Goal: Information Seeking & Learning: Learn about a topic

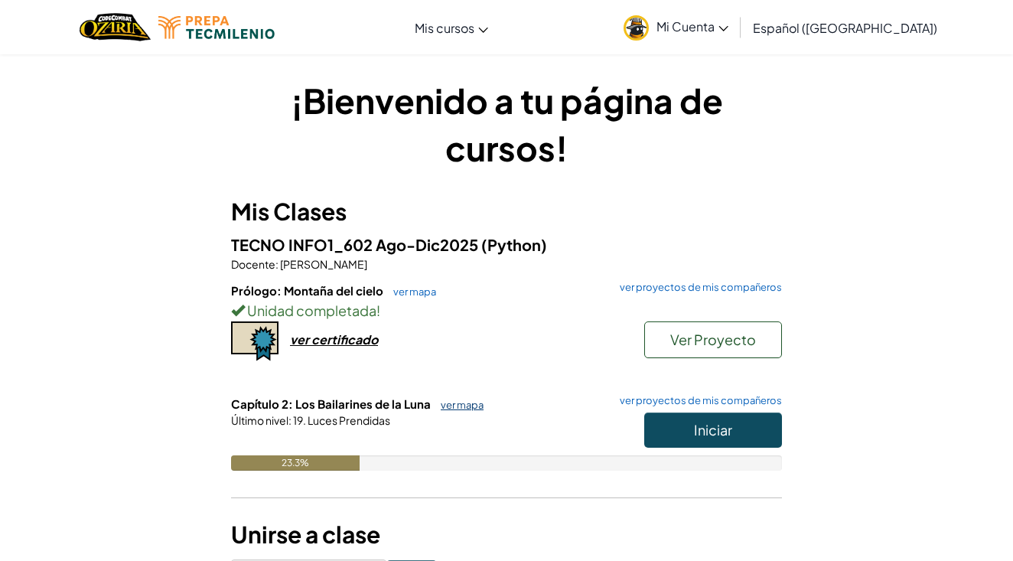
click at [460, 400] on link "ver mapa" at bounding box center [458, 405] width 51 height 12
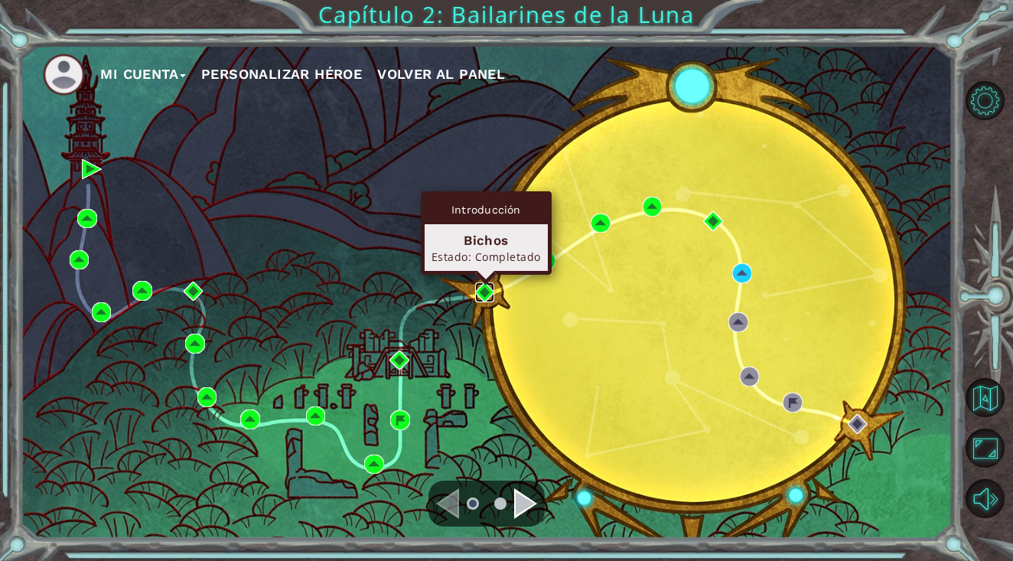
click at [484, 295] on img at bounding box center [485, 292] width 20 height 20
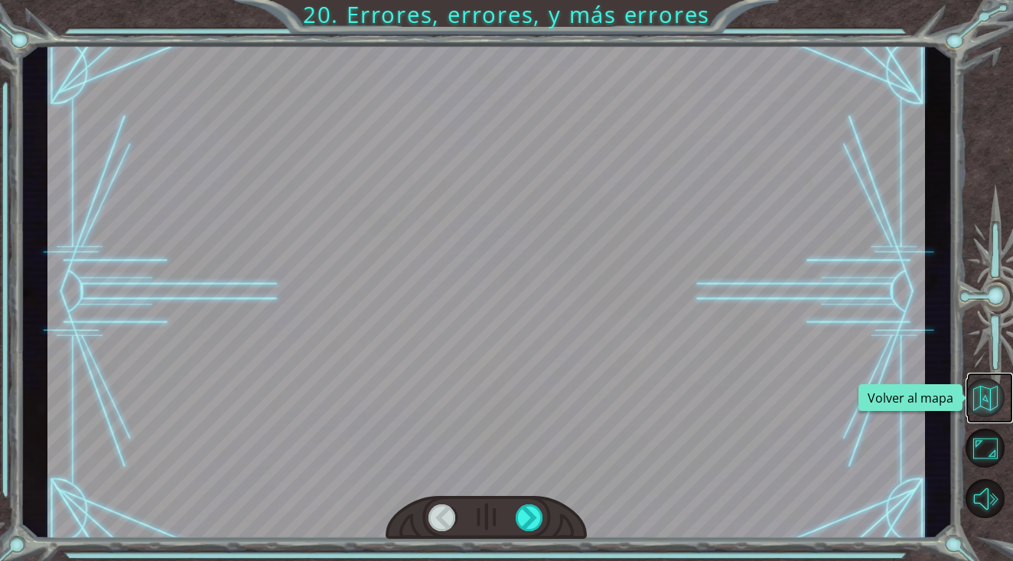
click at [982, 392] on button "Volver al mapa" at bounding box center [985, 397] width 39 height 39
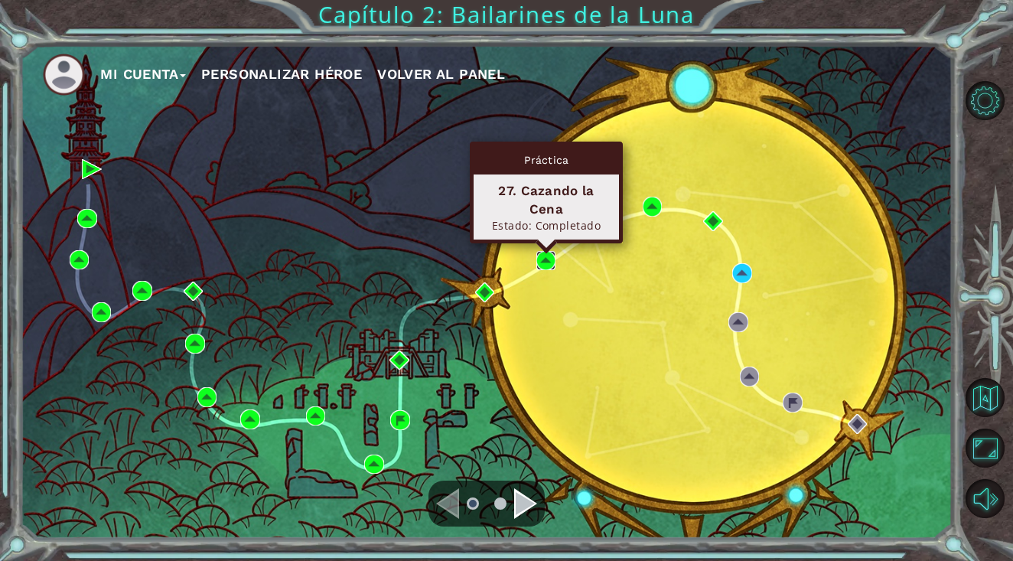
click at [548, 256] on img at bounding box center [546, 261] width 20 height 20
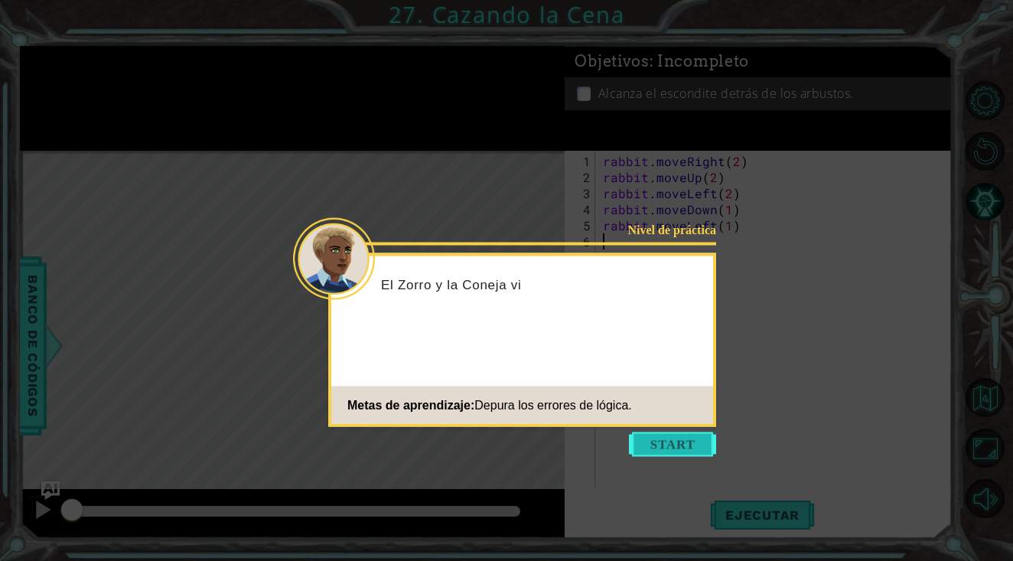
click at [666, 453] on button "Start" at bounding box center [672, 444] width 87 height 24
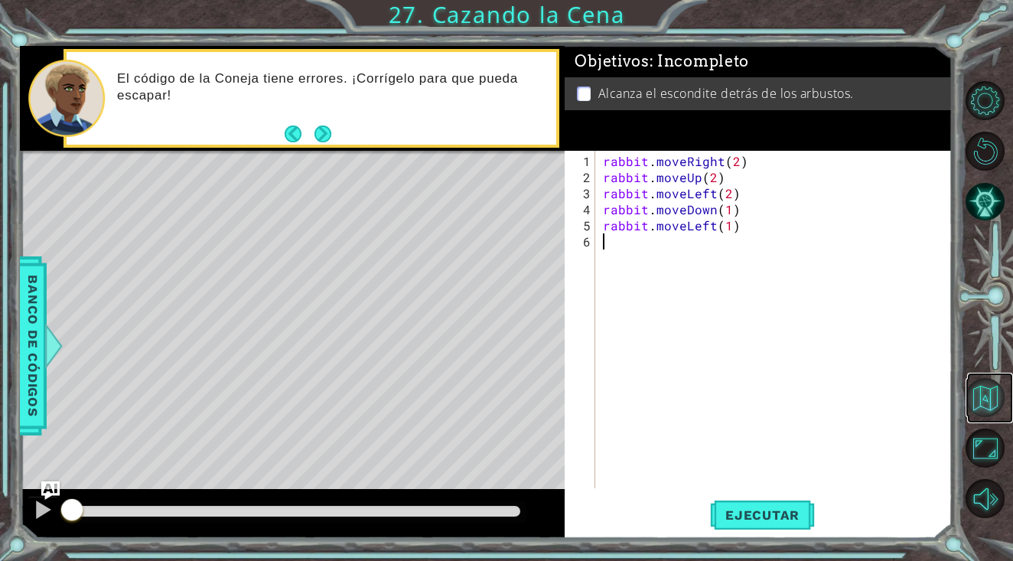
click at [997, 414] on button "Volver al mapa" at bounding box center [985, 397] width 39 height 39
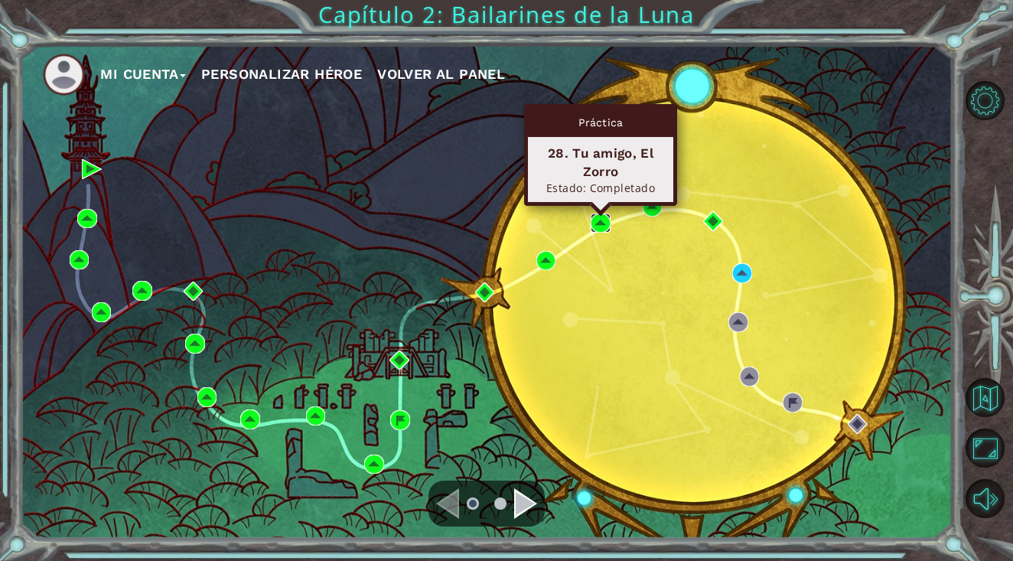
click at [610, 223] on img at bounding box center [601, 223] width 20 height 20
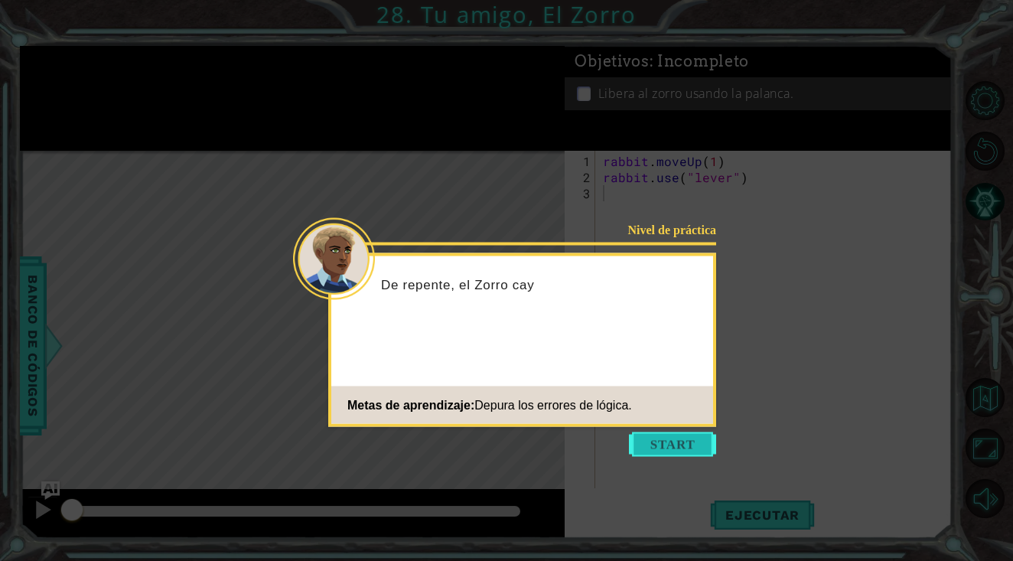
click at [648, 442] on button "Start" at bounding box center [672, 444] width 87 height 24
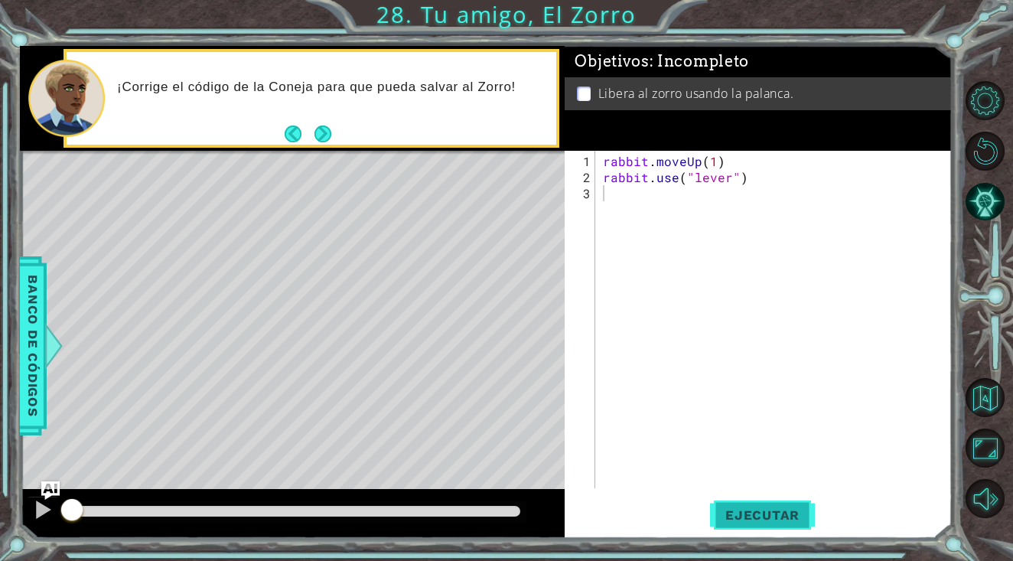
click at [754, 516] on span "Ejecutar" at bounding box center [762, 514] width 105 height 15
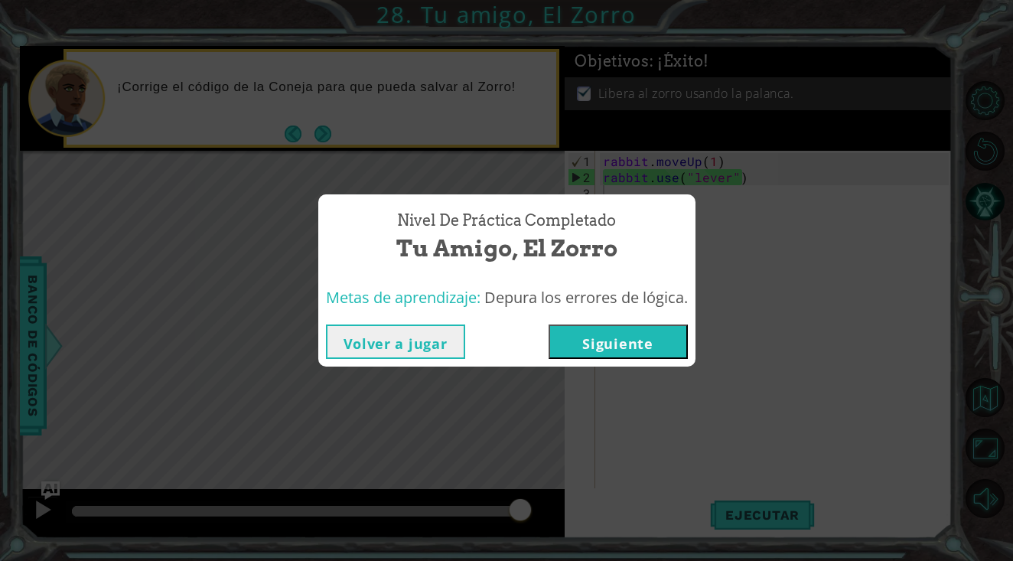
click at [400, 343] on button "Volver a jugar" at bounding box center [395, 341] width 139 height 34
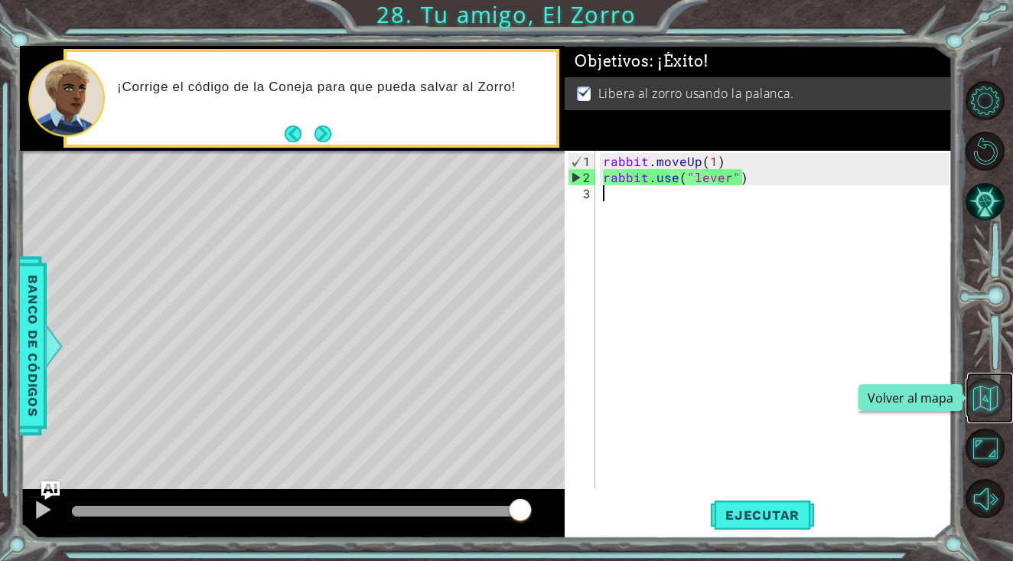
click at [987, 401] on button "Volver al mapa" at bounding box center [985, 397] width 39 height 39
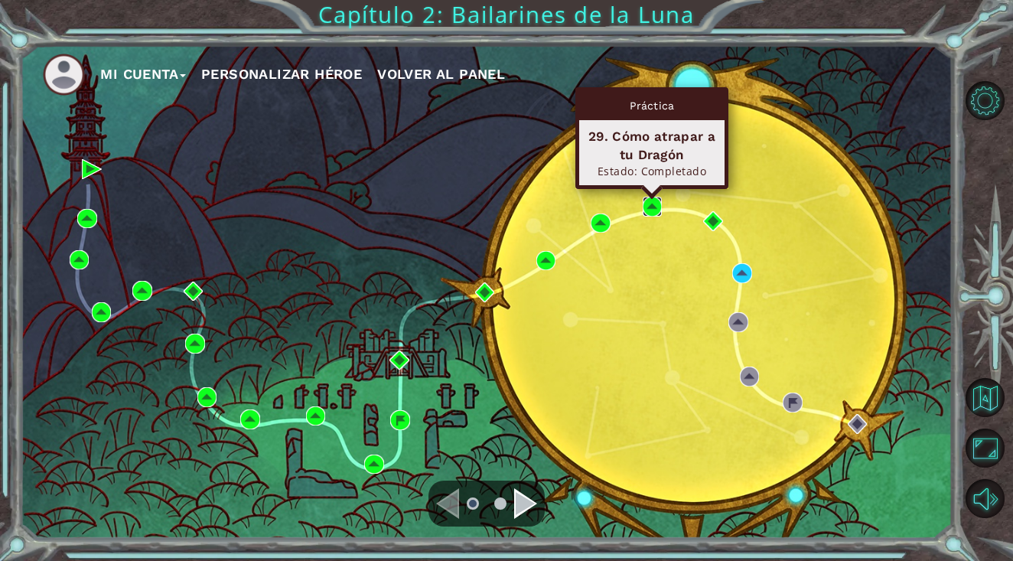
click at [644, 208] on img at bounding box center [653, 207] width 20 height 20
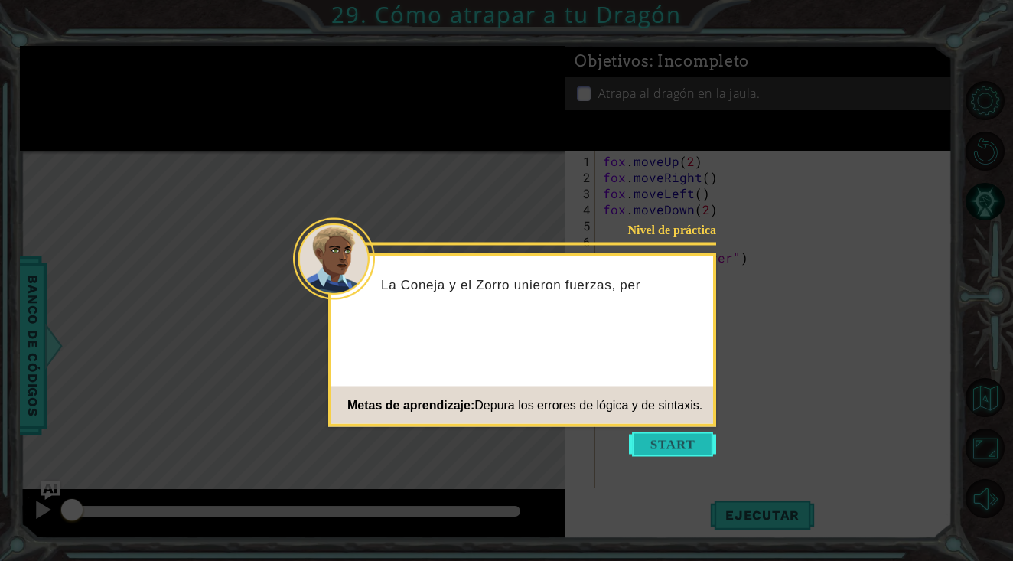
click at [679, 449] on button "Start" at bounding box center [672, 444] width 87 height 24
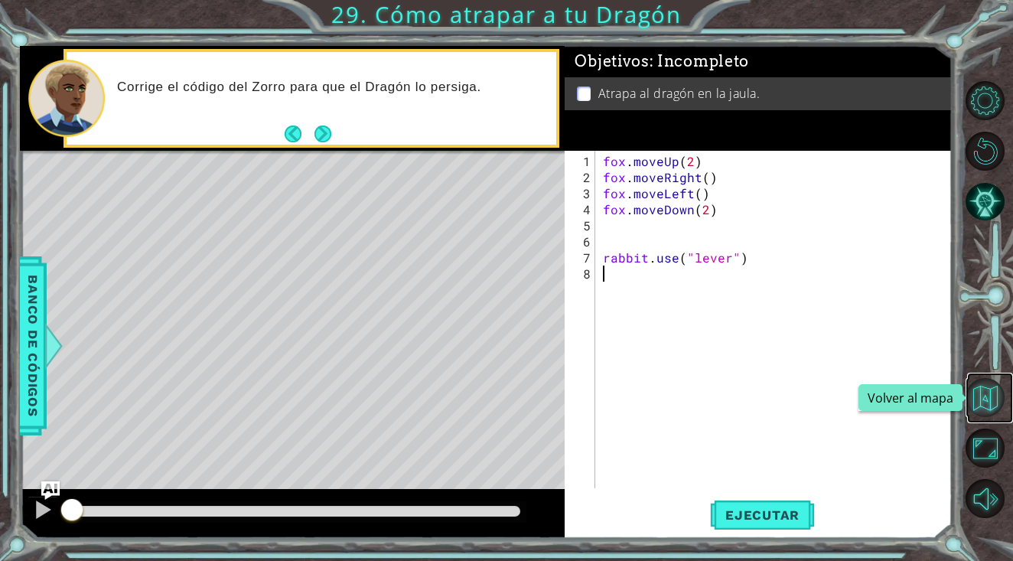
click at [1000, 397] on button "Volver al mapa" at bounding box center [985, 397] width 39 height 39
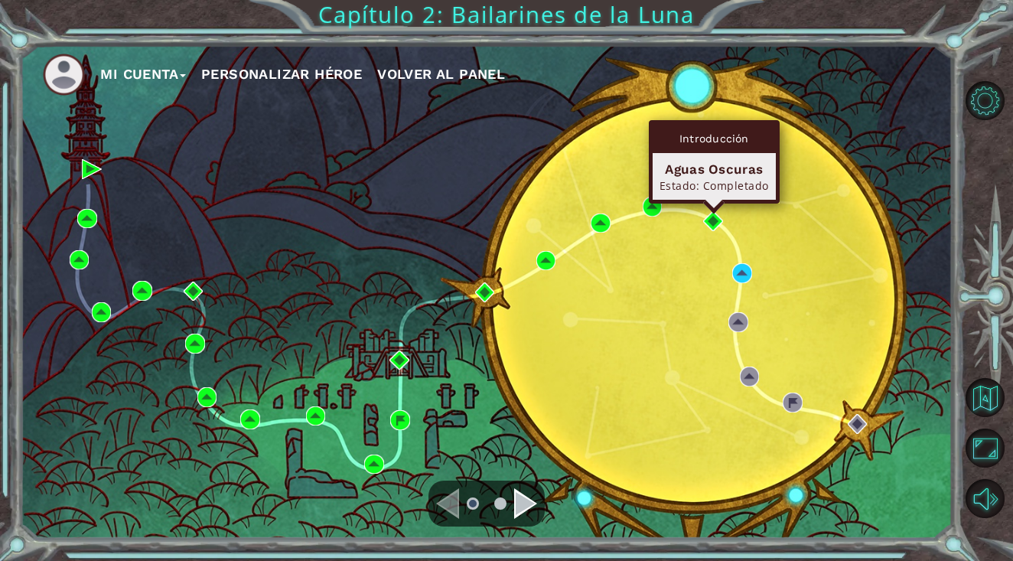
click at [715, 204] on div "Introducción Aguas Oscuras Estado: Completado" at bounding box center [714, 161] width 131 height 83
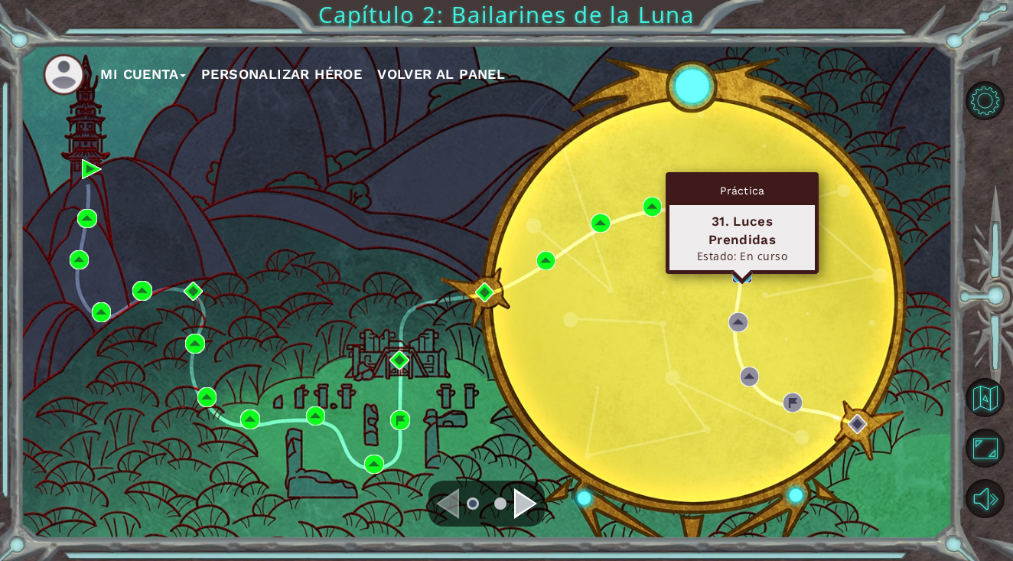
click at [742, 270] on img at bounding box center [742, 273] width 20 height 20
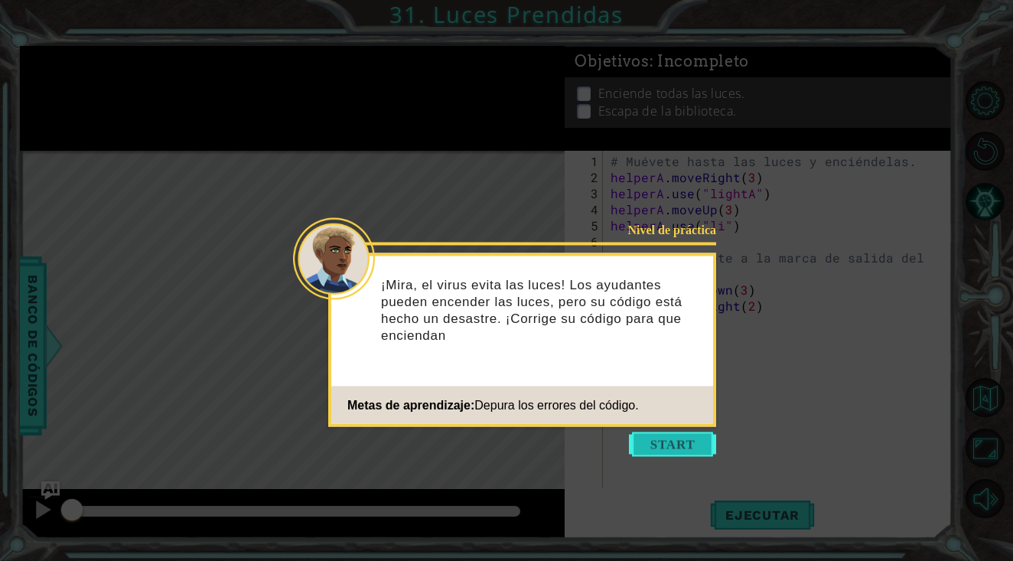
click at [670, 448] on button "Start" at bounding box center [672, 444] width 87 height 24
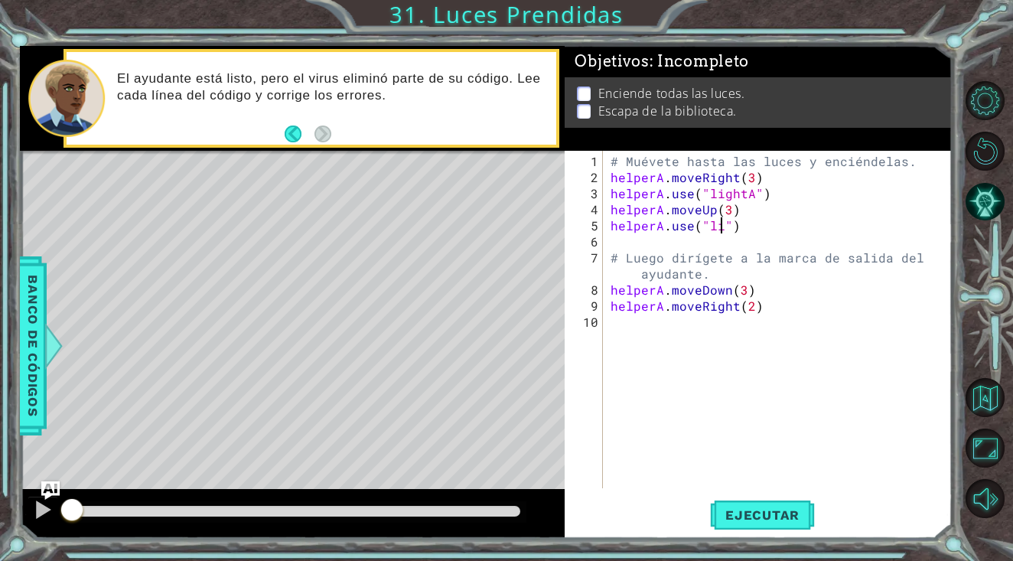
click at [721, 229] on div "# Muévete hasta las luces y enciéndelas. helperA . moveRight ( 3 ) helperA . us…" at bounding box center [782, 338] width 348 height 370
click at [713, 234] on div ""lig htA" Toca enter" at bounding box center [833, 260] width 289 height 55
click at [743, 503] on button "Ejecutar" at bounding box center [762, 515] width 105 height 39
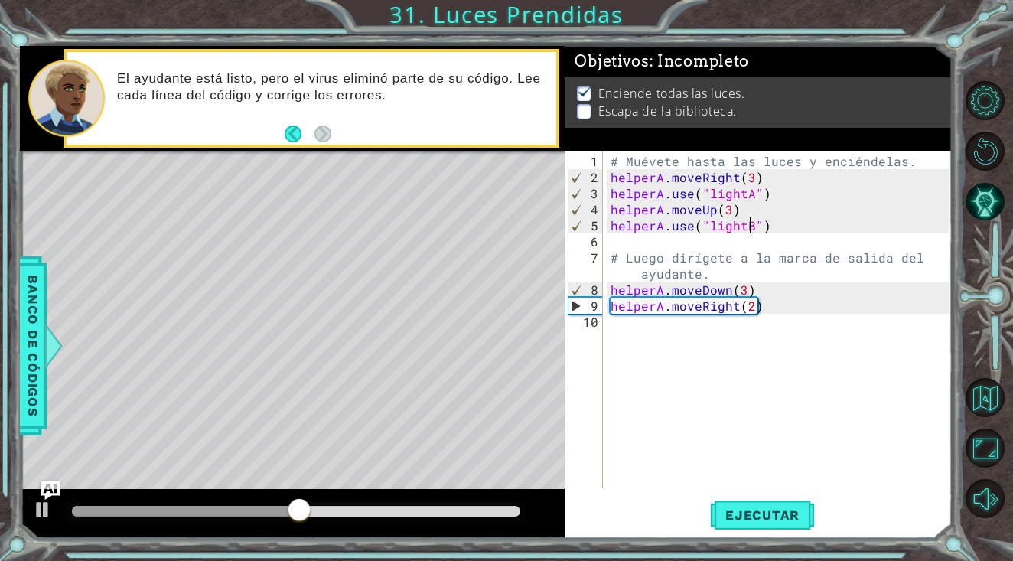
click at [744, 292] on div "# Muévete hasta las luces y enciéndelas. helperA . moveRight ( 3 ) helperA . us…" at bounding box center [782, 338] width 348 height 370
type textarea "helperA.moveDown(1)"
click at [766, 508] on span "Ejecutar" at bounding box center [762, 514] width 105 height 15
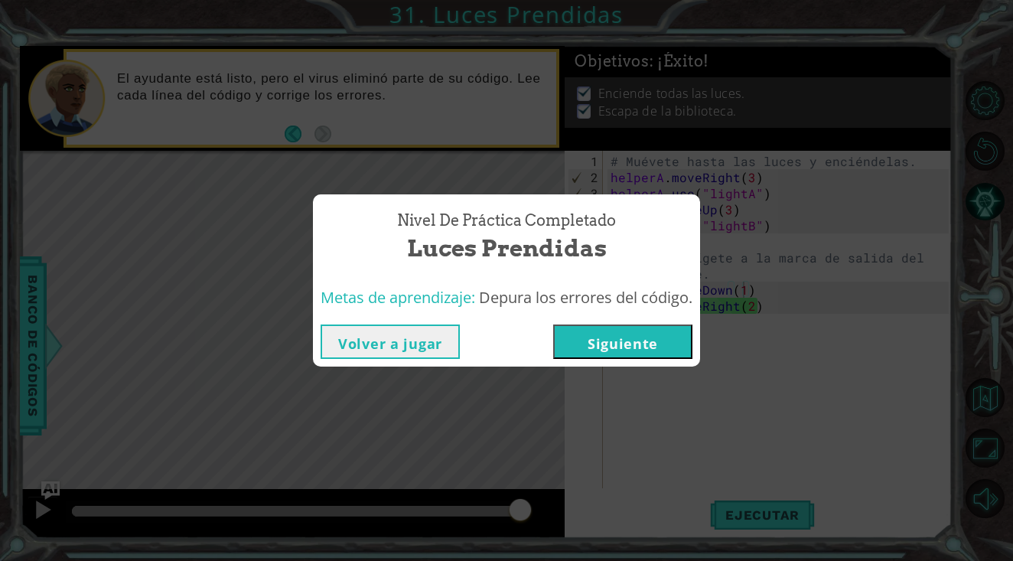
click at [431, 337] on button "Volver a jugar" at bounding box center [390, 341] width 139 height 34
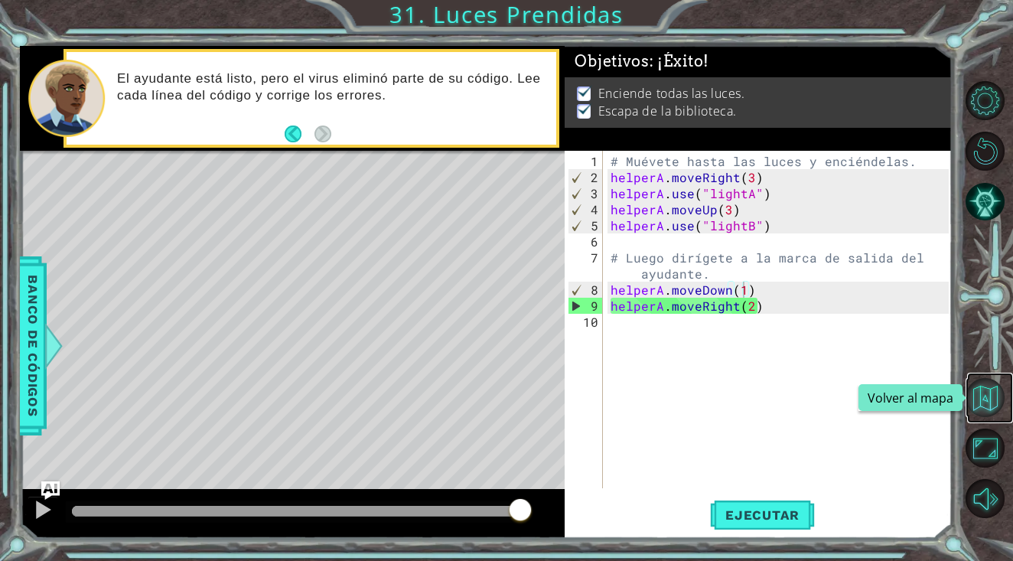
click at [990, 391] on button "Volver al mapa" at bounding box center [985, 397] width 39 height 39
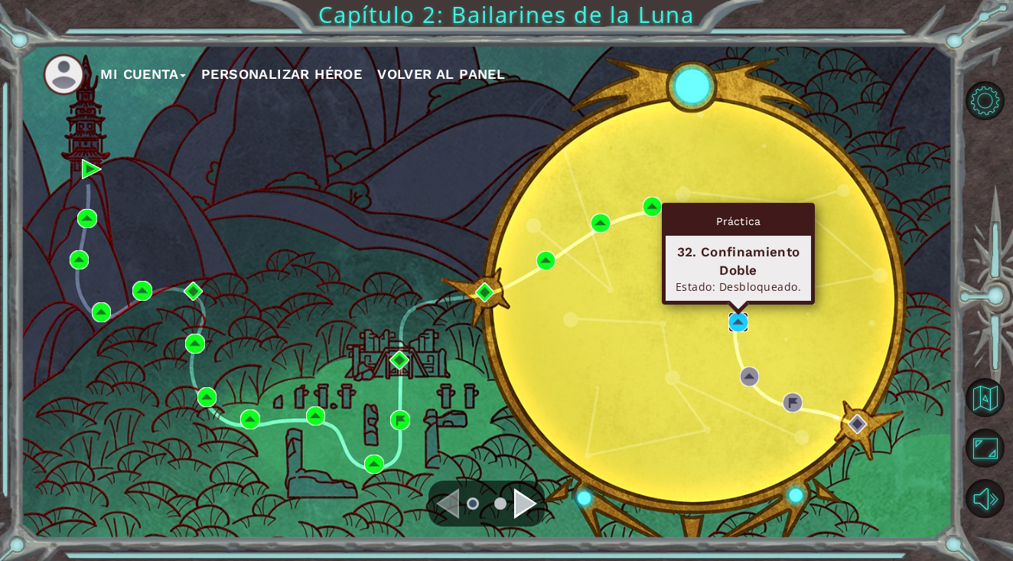
click at [738, 327] on img at bounding box center [738, 322] width 20 height 20
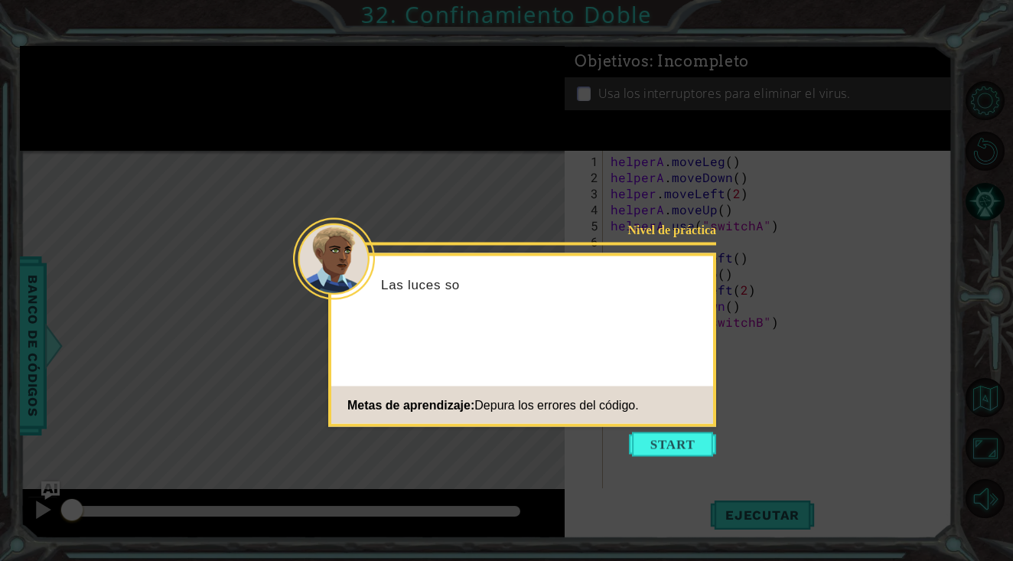
click at [670, 428] on icon at bounding box center [506, 280] width 1013 height 561
click at [670, 438] on button "Start" at bounding box center [672, 444] width 87 height 24
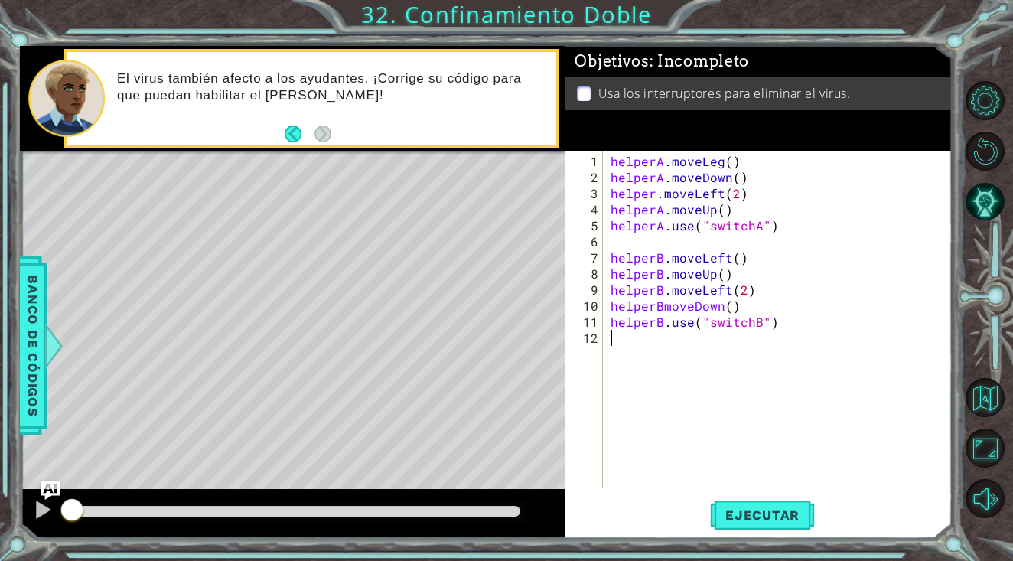
click at [715, 159] on div "helperA . moveLeg ( ) helperA . moveDown ( ) helper . moveLeft ( 2 ) helperA . …" at bounding box center [782, 338] width 348 height 370
click at [728, 162] on div "helperA . moveLefg ( ) helperA . moveDown ( ) helper . moveLeft ( 2 ) helperA .…" at bounding box center [782, 338] width 348 height 370
click at [735, 163] on div "helperA . moveLeft ( ) helperA . moveDown ( ) helper . moveLeft ( 2 ) helperA .…" at bounding box center [782, 338] width 348 height 370
click at [722, 210] on div "helperA . moveLeft ( 1 ) helperA . moveDown ( ) helper . moveLeft ( 2 ) helperA…" at bounding box center [782, 338] width 348 height 370
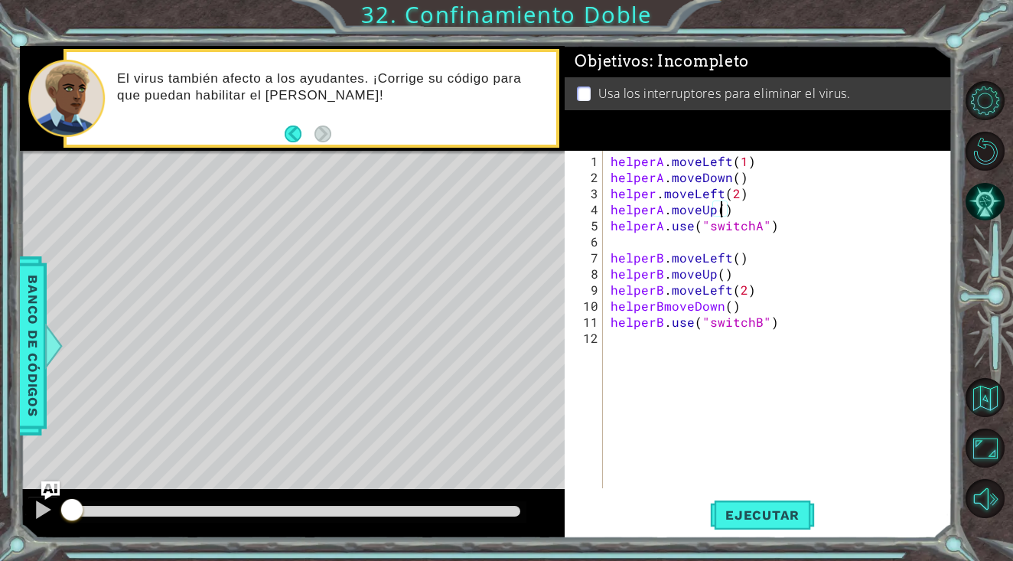
scroll to position [0, 7]
click at [757, 506] on button "Ejecutar" at bounding box center [762, 515] width 105 height 39
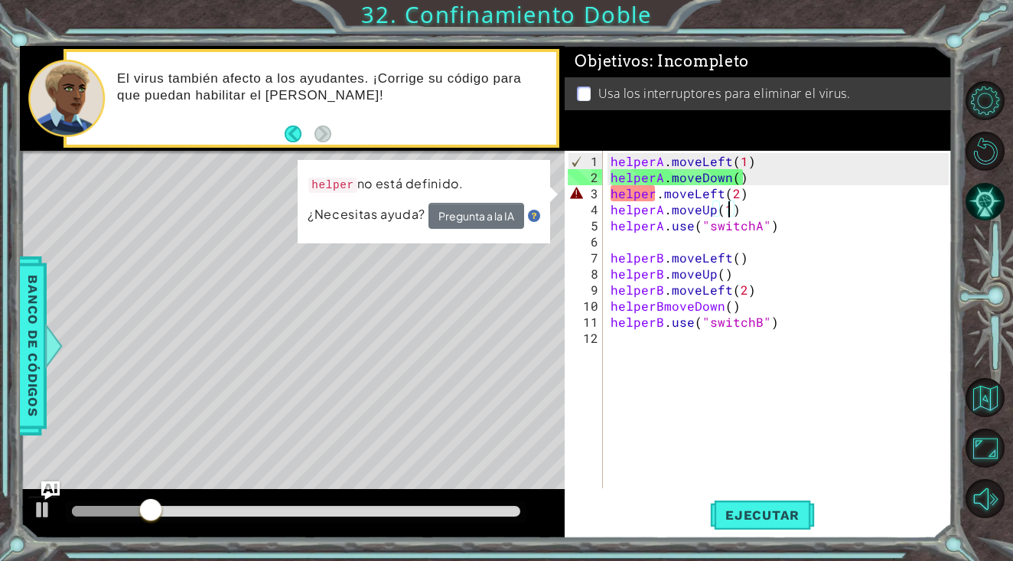
click at [656, 191] on div "helperA . moveLeft ( 1 ) helperA . moveDown ( ) helper . moveLeft ( 2 ) helperA…" at bounding box center [782, 338] width 348 height 370
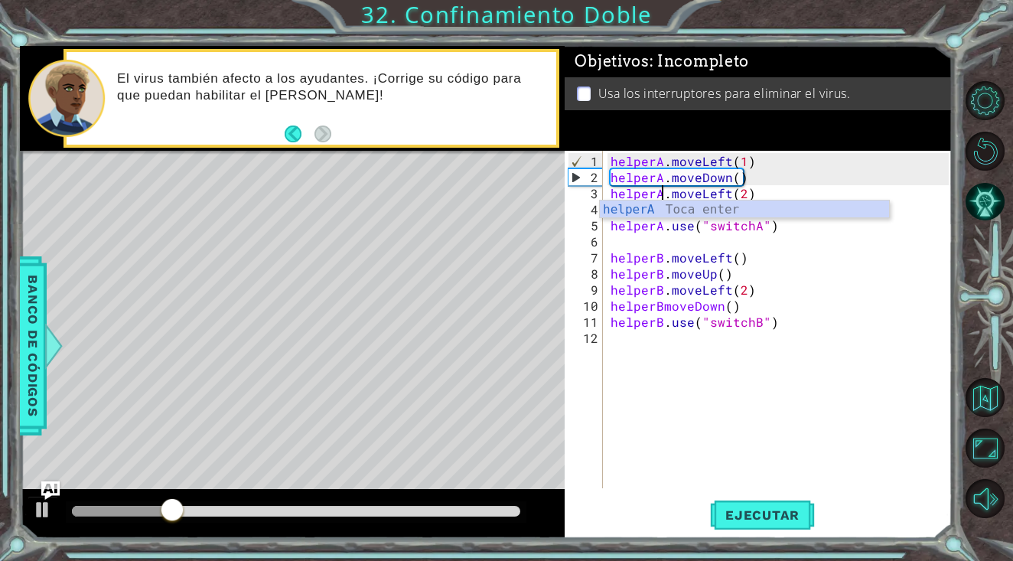
scroll to position [0, 4]
click at [711, 205] on div "helperA Toca enter" at bounding box center [744, 227] width 289 height 55
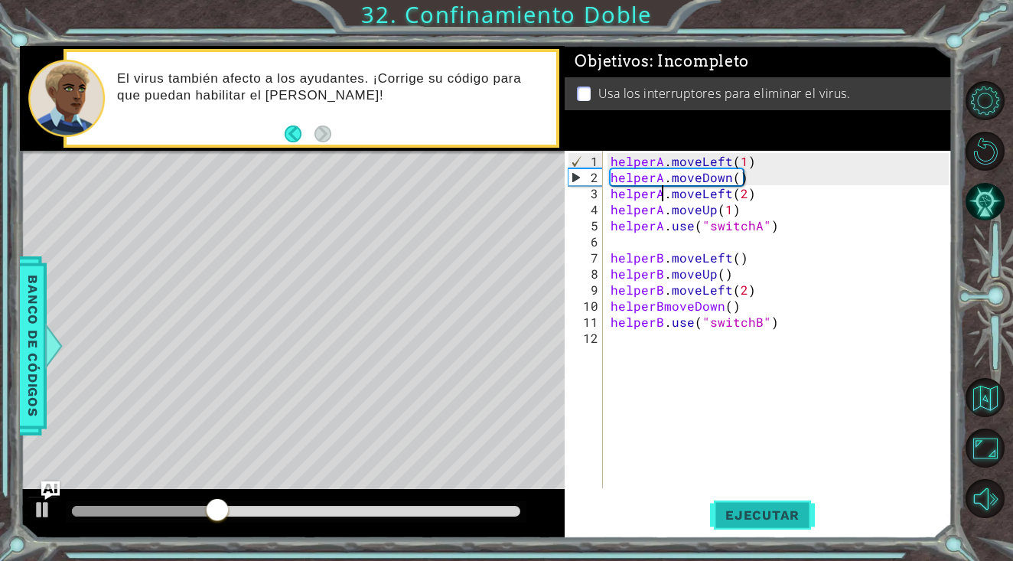
click at [749, 521] on span "Ejecutar" at bounding box center [762, 514] width 105 height 15
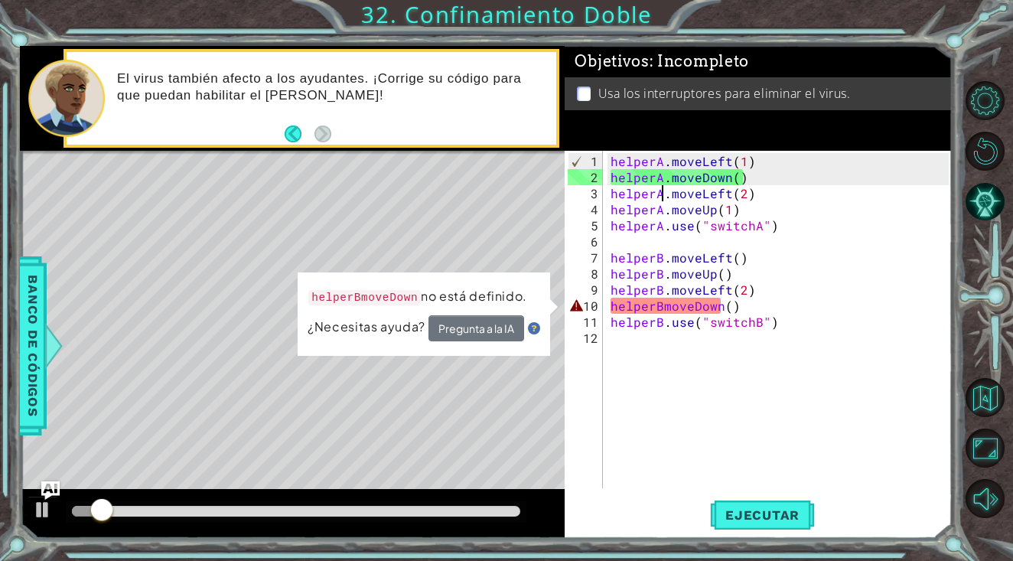
click at [666, 307] on div "helperA . moveLeft ( 1 ) helperA . moveDown ( ) helperA . moveLeft ( 2 ) helper…" at bounding box center [782, 338] width 348 height 370
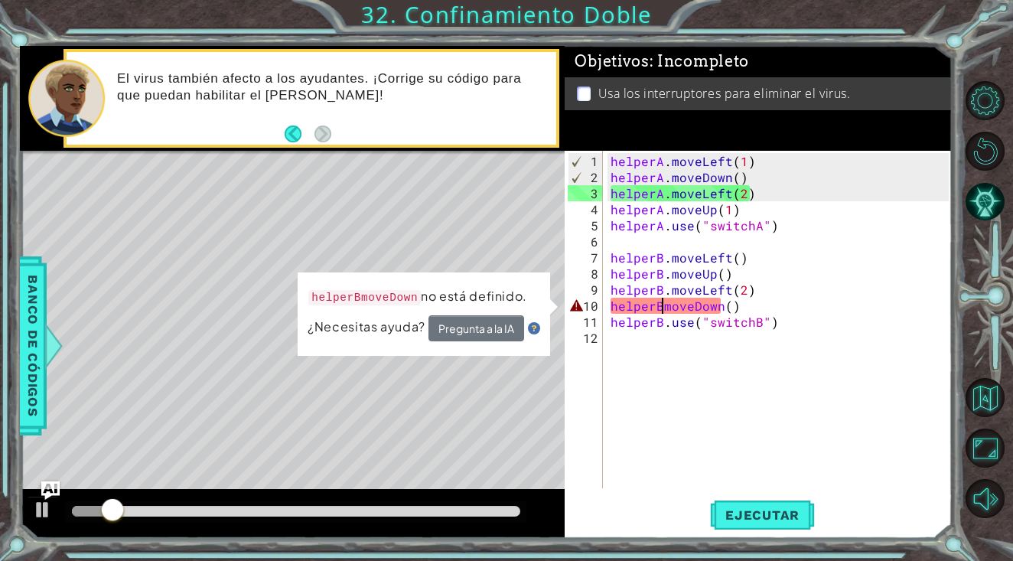
scroll to position [0, 5]
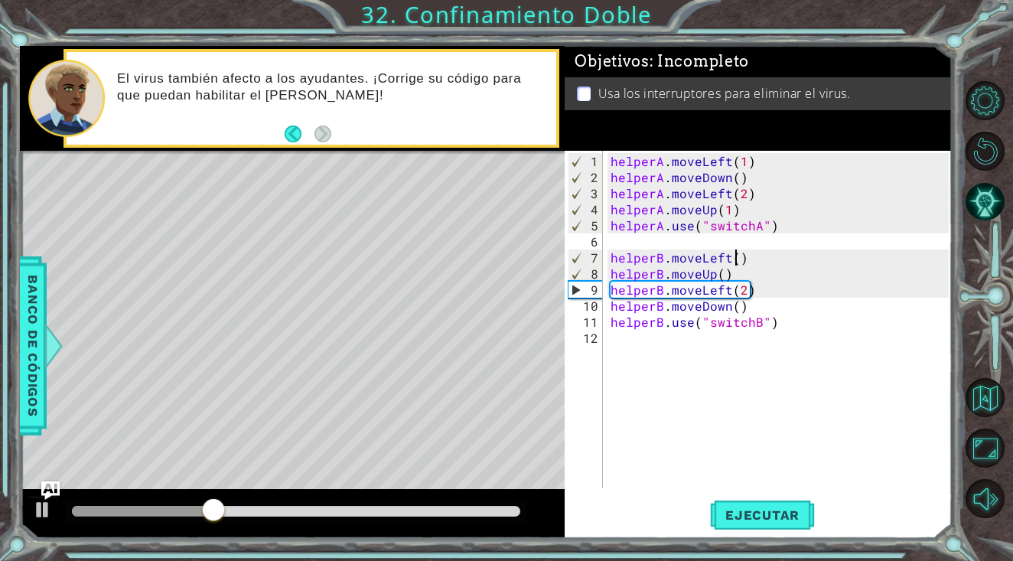
click at [735, 259] on div "helperA . moveLeft ( 1 ) helperA . moveDown ( ) helperA . moveLeft ( 2 ) helper…" at bounding box center [782, 338] width 348 height 370
click at [720, 275] on div "helperA . moveLeft ( 1 ) helperA . moveDown ( ) helperA . moveLeft ( 2 ) helper…" at bounding box center [782, 338] width 348 height 370
click at [735, 309] on div "helperA . moveLeft ( 1 ) helperA . moveDown ( ) helperA . moveLeft ( 2 ) helper…" at bounding box center [782, 338] width 348 height 370
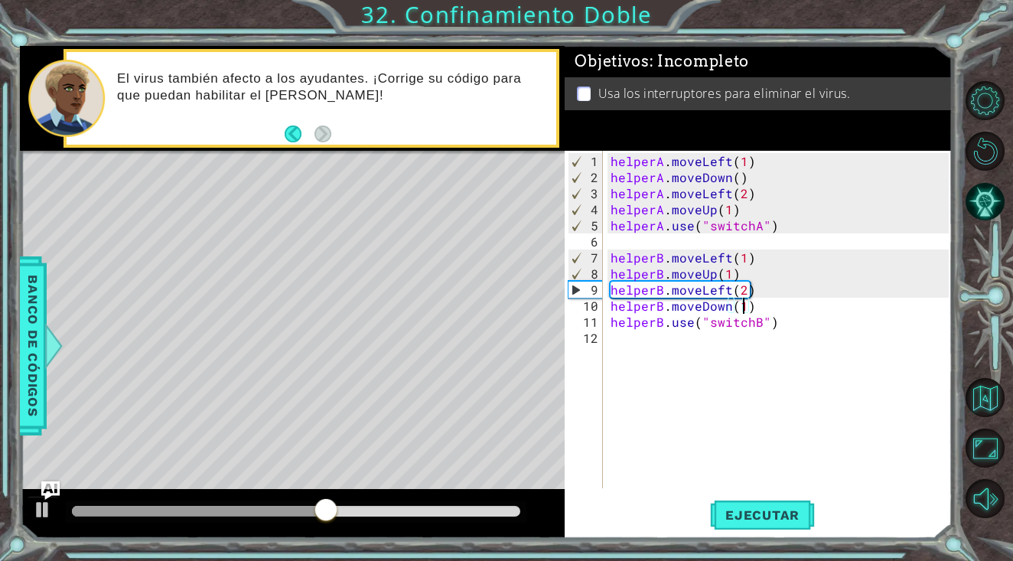
scroll to position [0, 8]
type textarea "helperB.moveDown(1)"
click at [741, 496] on button "Ejecutar" at bounding box center [762, 515] width 105 height 39
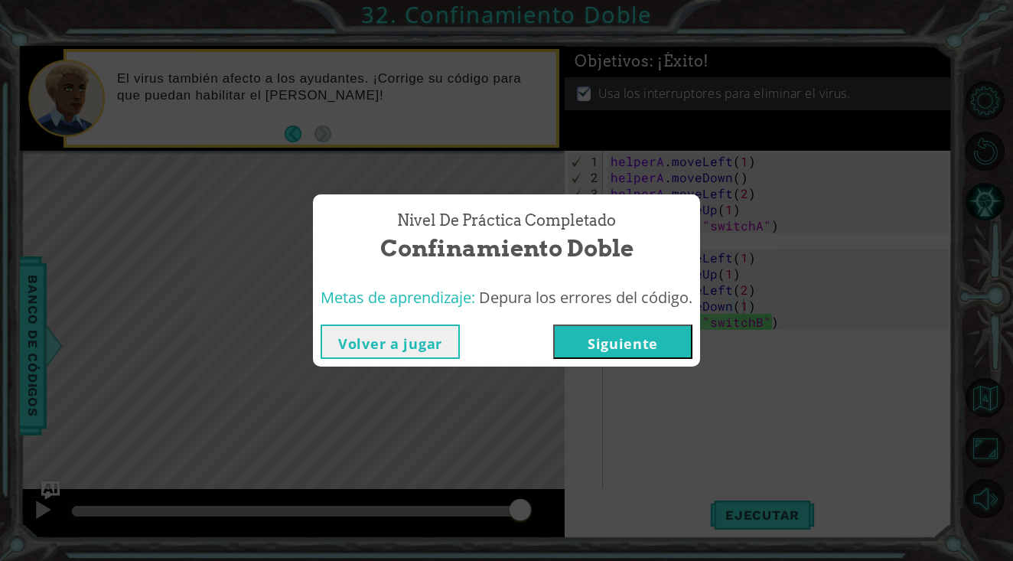
click at [422, 339] on button "Volver a jugar" at bounding box center [390, 341] width 139 height 34
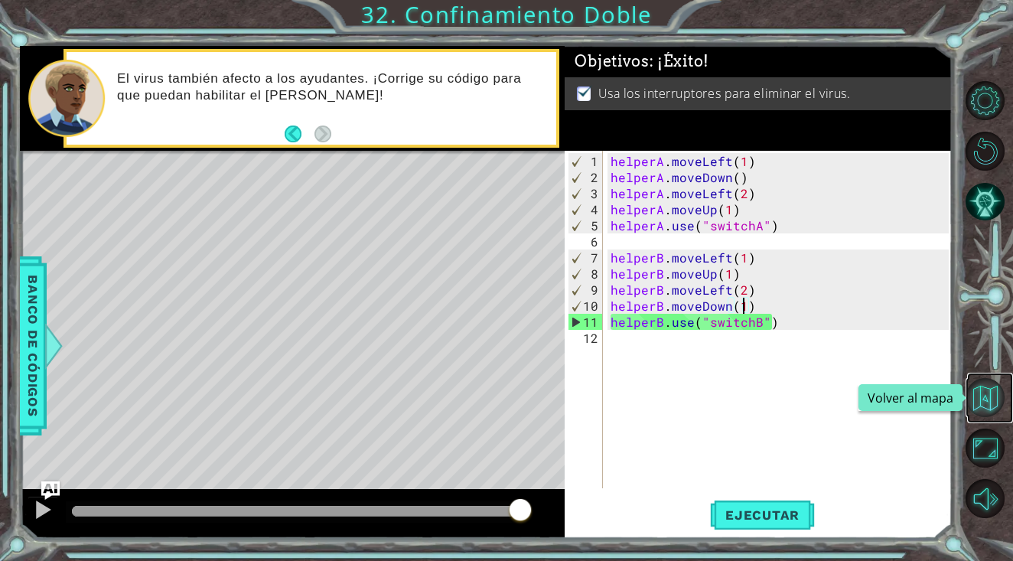
click at [975, 396] on button "Volver al mapa" at bounding box center [985, 397] width 39 height 39
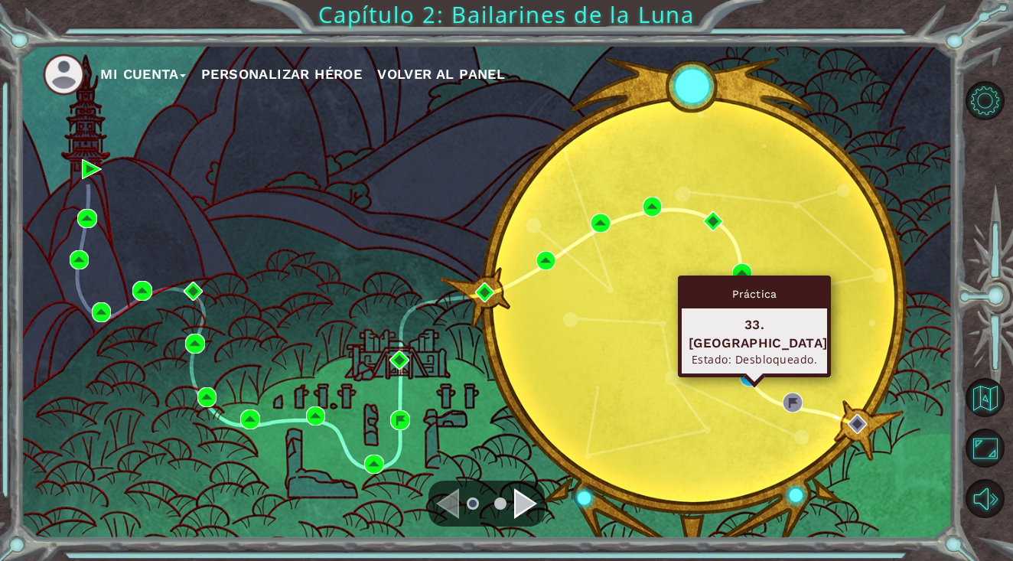
click at [755, 393] on div "Mi Cuenta Personalizar héroe Volver al panel" at bounding box center [486, 292] width 932 height 492
click at [756, 381] on img at bounding box center [750, 377] width 20 height 20
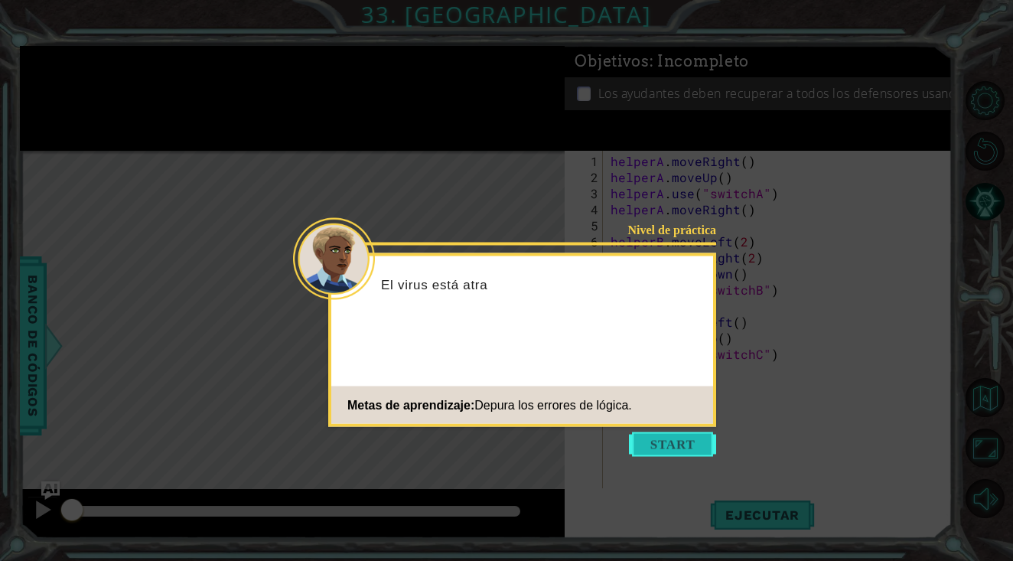
click at [667, 448] on button "Start" at bounding box center [672, 444] width 87 height 24
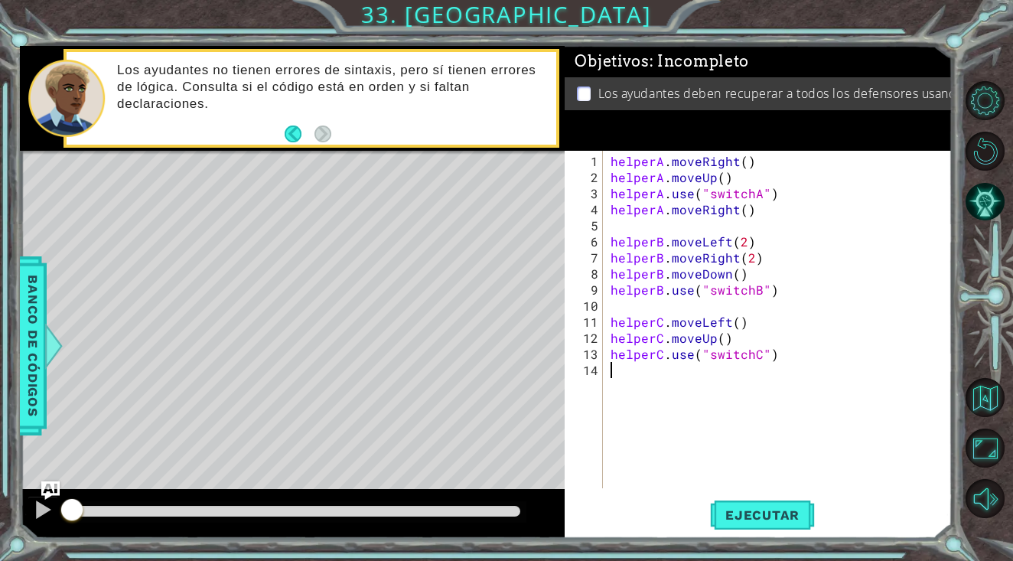
click at [741, 160] on div "helperA . moveRight ( ) helperA . moveUp ( ) helperA . use ( "switchA" ) helper…" at bounding box center [782, 338] width 348 height 370
click at [720, 180] on div "helperA . moveRight ( 1 ) helperA . moveUp ( ) helperA . use ( "switchA" ) help…" at bounding box center [782, 338] width 348 height 370
click at [745, 212] on div "helperA . moveRight ( 1 ) helperA . moveUp ( 1 ) helperA . use ( "switchA" ) he…" at bounding box center [782, 338] width 348 height 370
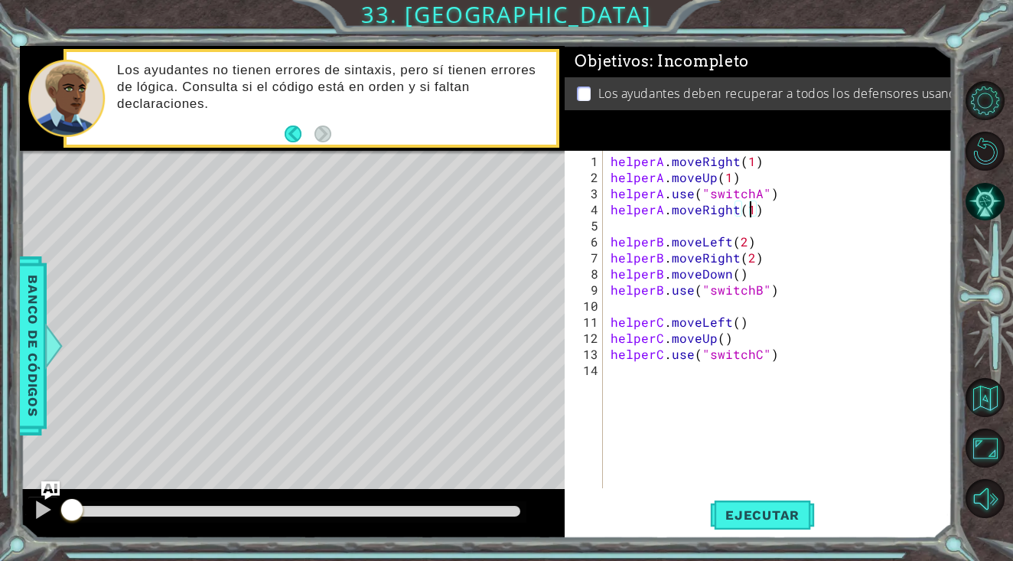
scroll to position [0, 8]
click at [769, 507] on button "Ejecutar" at bounding box center [762, 515] width 105 height 39
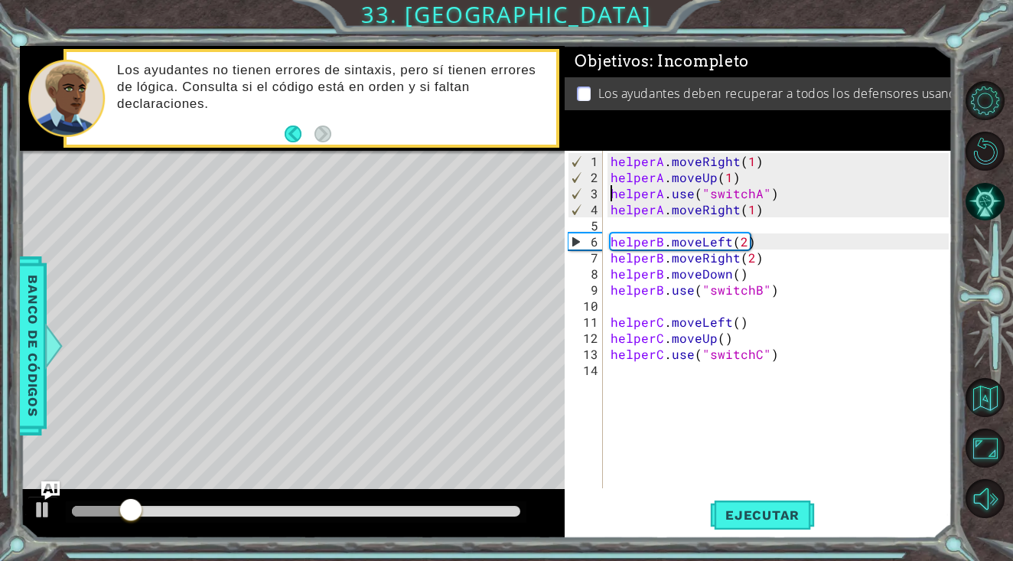
click at [613, 191] on div "helperA . moveRight ( 1 ) helperA . moveUp ( 1 ) helperA . use ( "switchA" ) he…" at bounding box center [782, 338] width 348 height 370
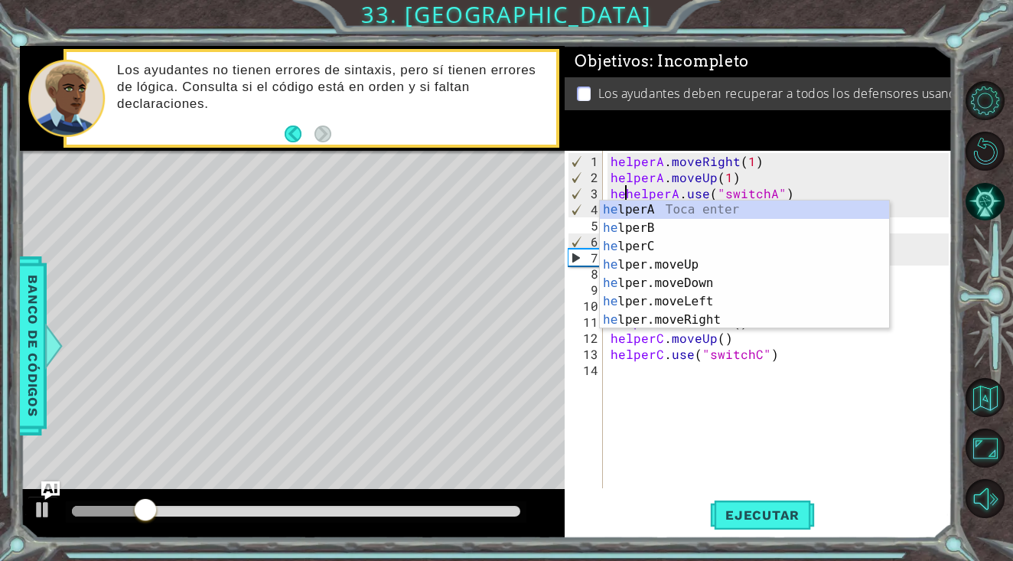
scroll to position [0, 2]
type textarea "helperA.use("switchA")"
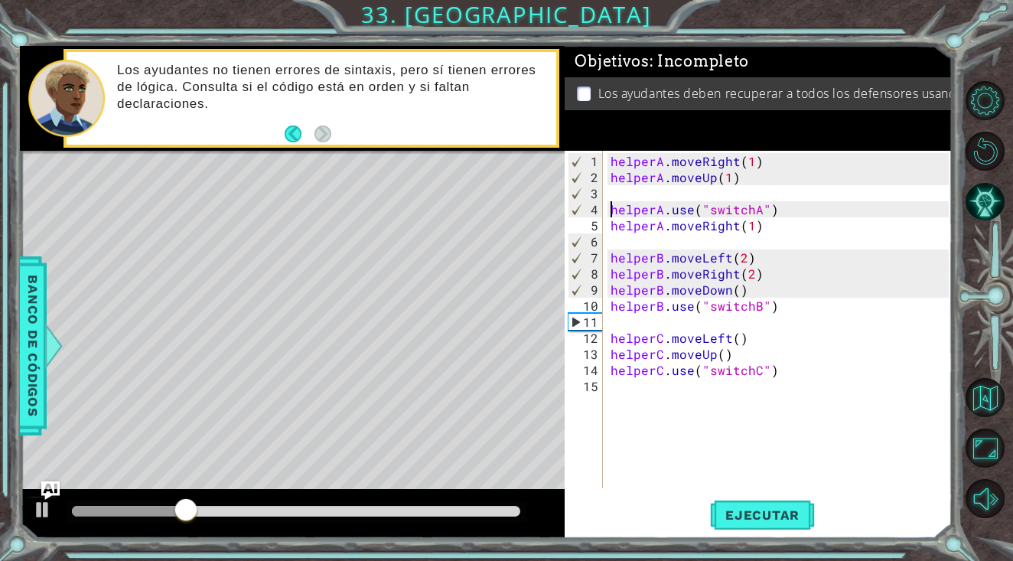
click at [613, 192] on div "helperA . moveRight ( 1 ) helperA . moveUp ( 1 ) helperA . use ( "switchA" ) he…" at bounding box center [782, 338] width 348 height 370
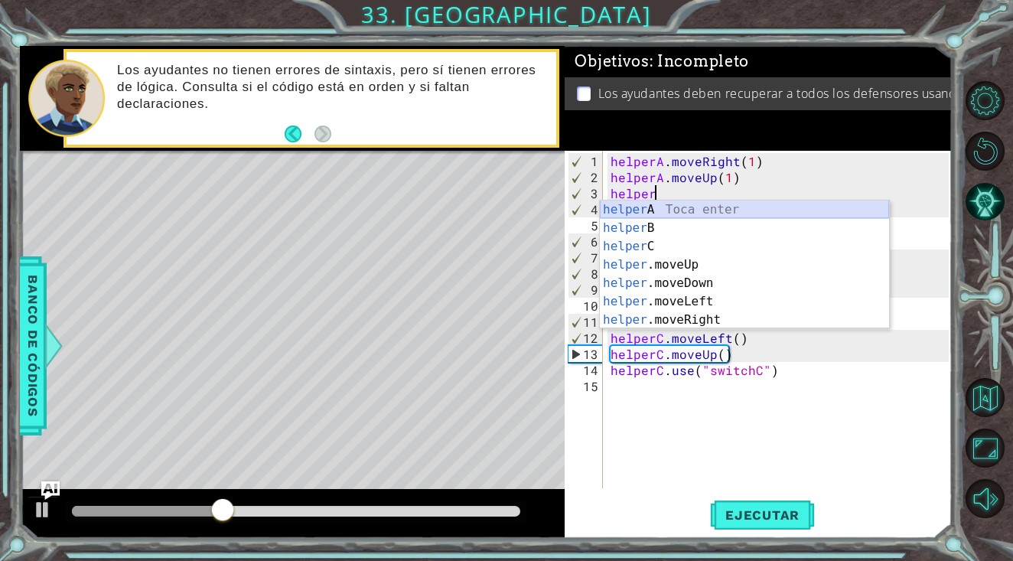
click at [633, 207] on div "helper A Toca enter helper B Toca enter helper C Toca enter helper .moveUp Toca…" at bounding box center [744, 282] width 289 height 165
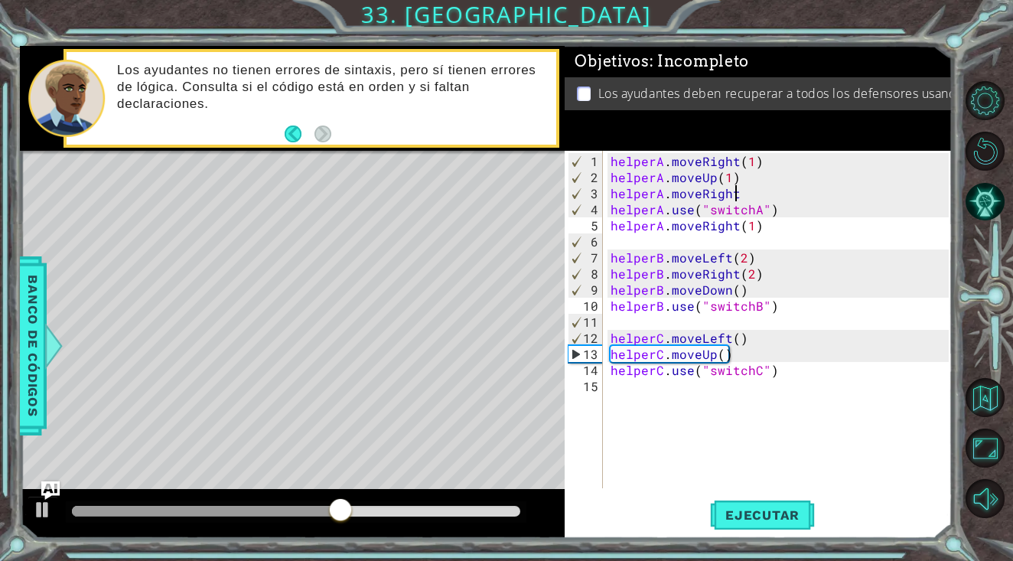
scroll to position [0, 8]
click at [744, 193] on div "helperA . moveRight ( 1 ) helperA . moveUp ( 1 ) helperA . moveRight ( ) helper…" at bounding box center [782, 338] width 348 height 370
click at [771, 510] on span "Ejecutar" at bounding box center [762, 514] width 105 height 15
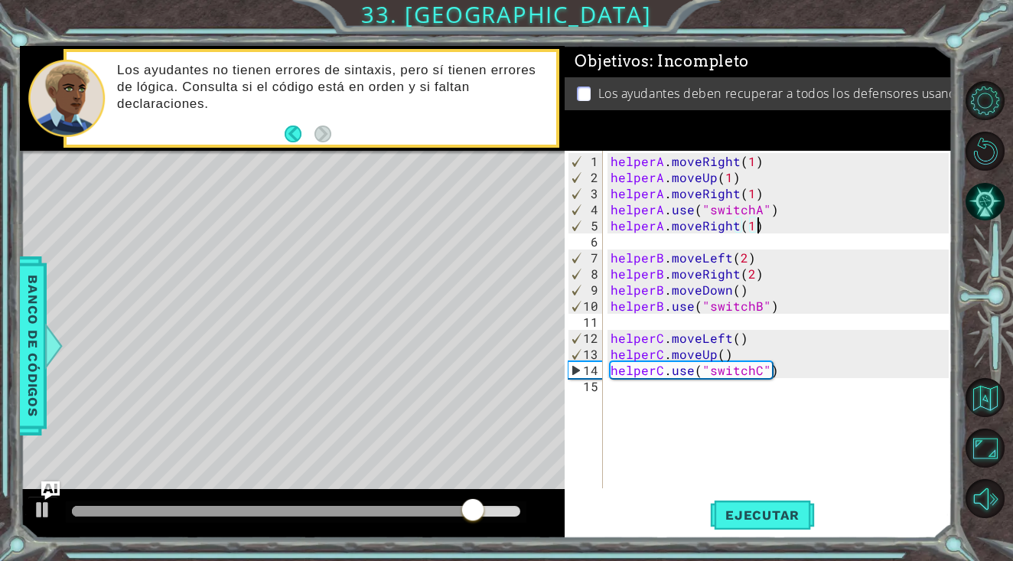
click at [754, 226] on div "helperA . moveRight ( 1 ) helperA . moveUp ( 1 ) helperA . moveRight ( 1 ) help…" at bounding box center [782, 338] width 348 height 370
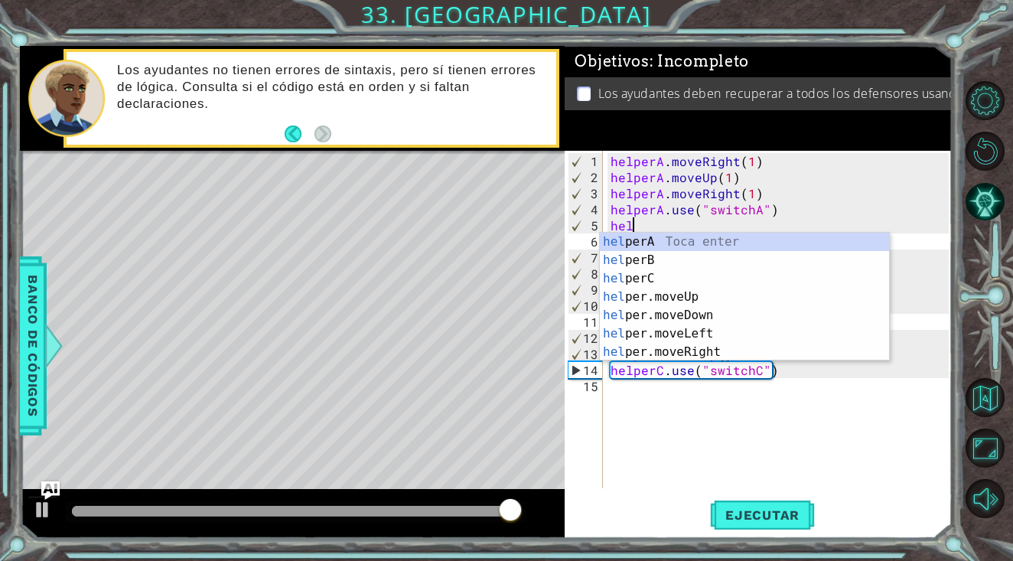
scroll to position [0, 0]
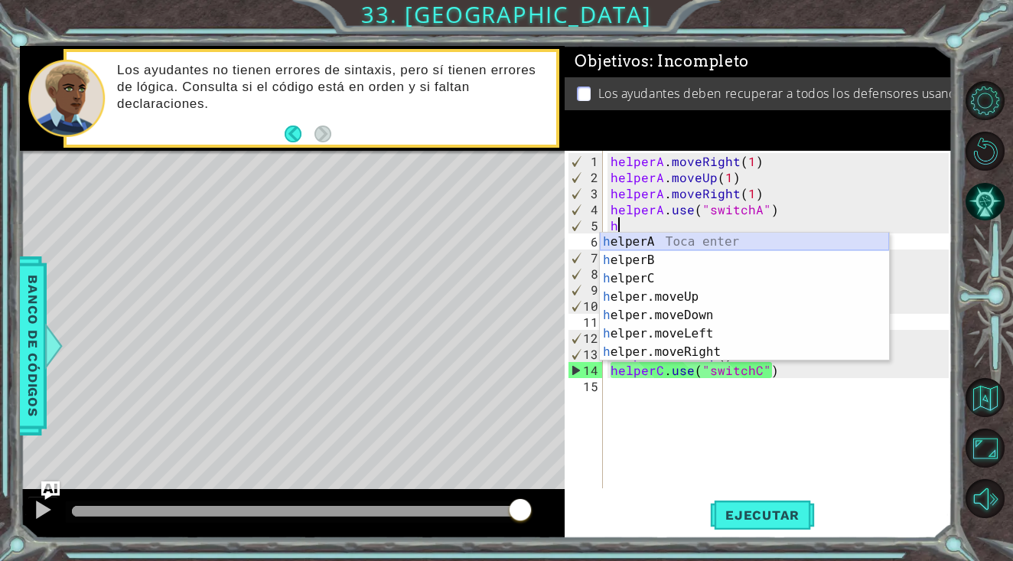
click at [761, 240] on div "h elperA Toca enter h elperB Toca enter h elperC Toca enter h elper.moveUp Toca…" at bounding box center [744, 315] width 289 height 165
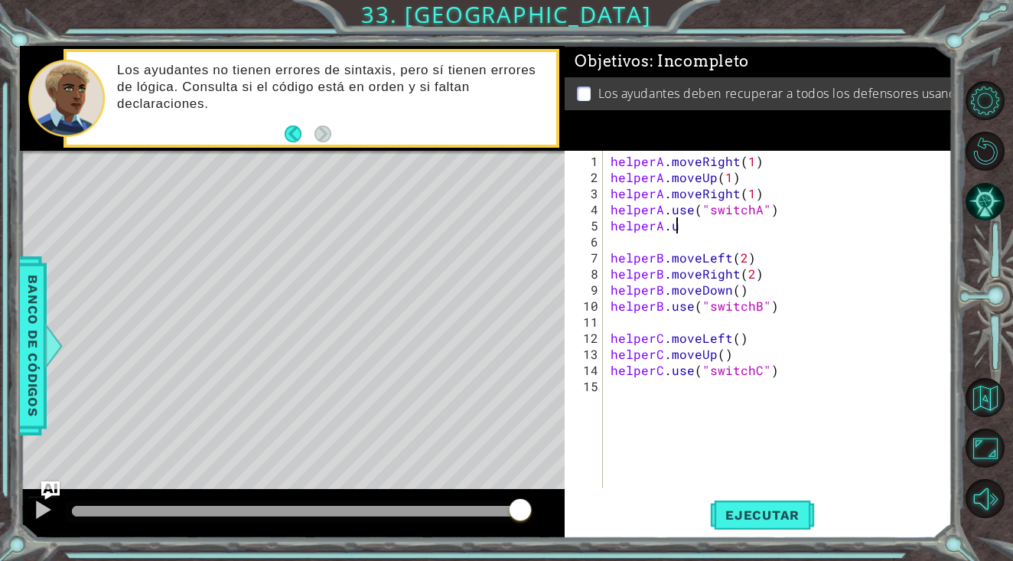
scroll to position [0, 3]
drag, startPoint x: 668, startPoint y: 208, endPoint x: 788, endPoint y: 212, distance: 120.2
click at [788, 212] on div "helperA . moveRight ( 1 ) helperA . moveUp ( 1 ) helperA . moveRight ( 1 ) help…" at bounding box center [782, 338] width 348 height 370
type textarea "helperA.use("switchA")"
click at [719, 231] on div "helperA . moveRight ( 1 ) helperA . moveUp ( 1 ) helperA . moveRight ( 1 ) help…" at bounding box center [782, 338] width 348 height 370
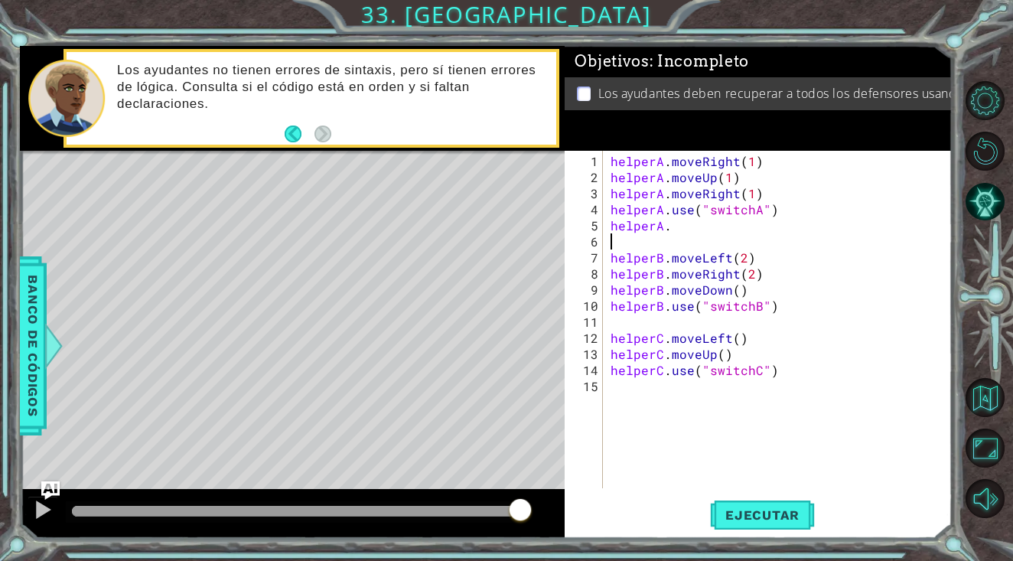
scroll to position [0, 0]
click at [700, 219] on div "helperA . moveRight ( 1 ) helperA . moveUp ( 1 ) helperA . moveRight ( 1 ) help…" at bounding box center [782, 338] width 348 height 370
paste textarea "use("switchA")"
type textarea "helperA.use("switchA")"
click at [758, 530] on button "Ejecutar" at bounding box center [762, 515] width 105 height 39
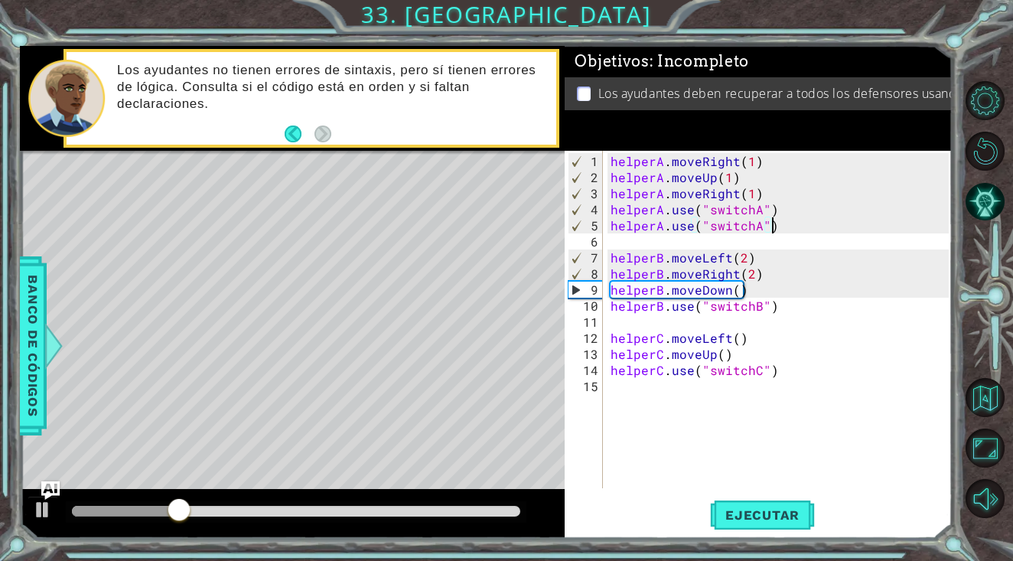
click at [756, 232] on div "helperA . moveRight ( 1 ) helperA . moveUp ( 1 ) helperA . moveRight ( 1 ) help…" at bounding box center [782, 338] width 348 height 370
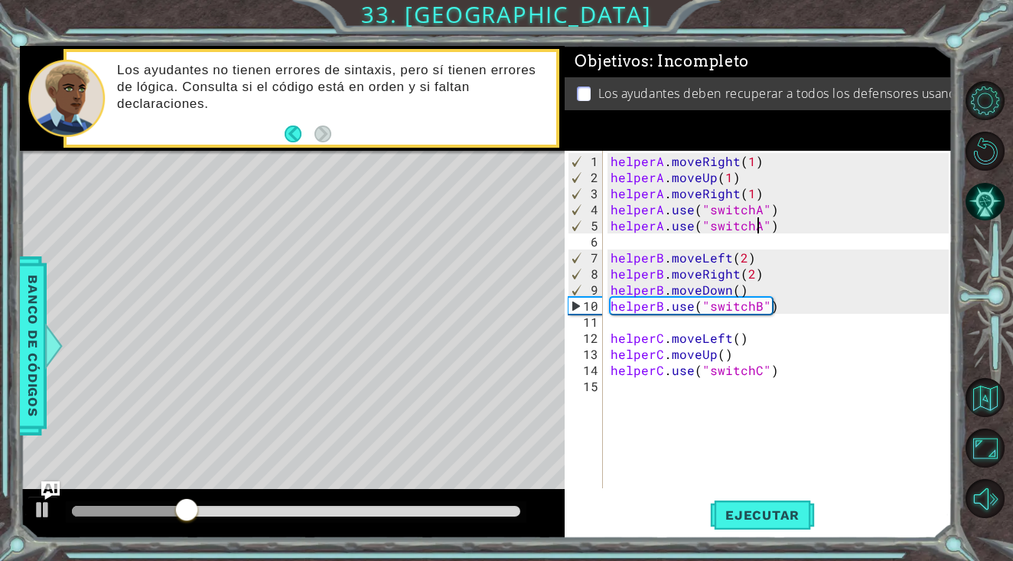
click at [756, 226] on div "helperA . moveRight ( 1 ) helperA . moveUp ( 1 ) helperA . moveRight ( 1 ) help…" at bounding box center [782, 338] width 348 height 370
type textarea "helperA.use("switchA")"
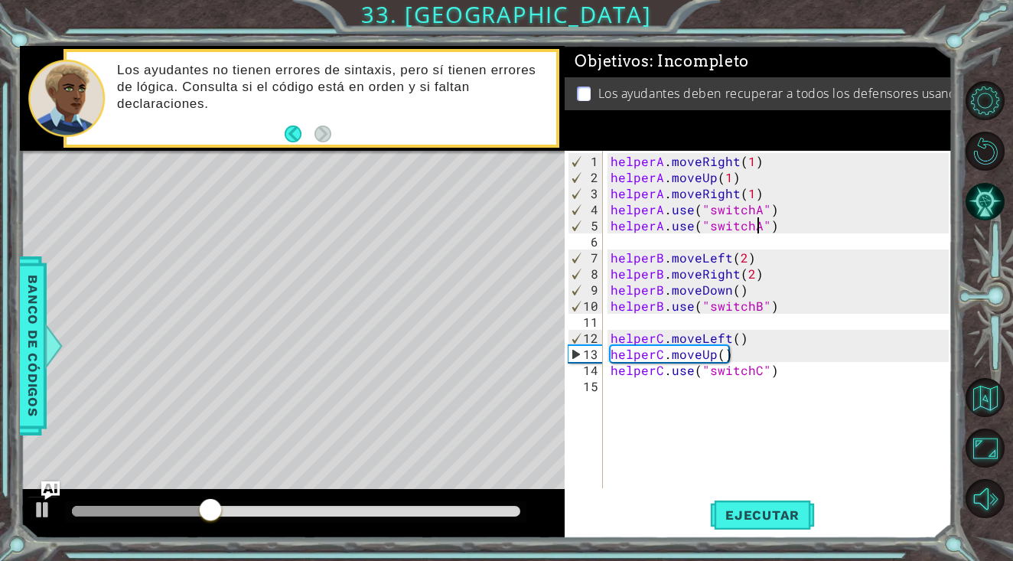
click at [793, 232] on div "helperA . moveRight ( 1 ) helperA . moveUp ( 1 ) helperA . moveRight ( 1 ) help…" at bounding box center [782, 338] width 348 height 370
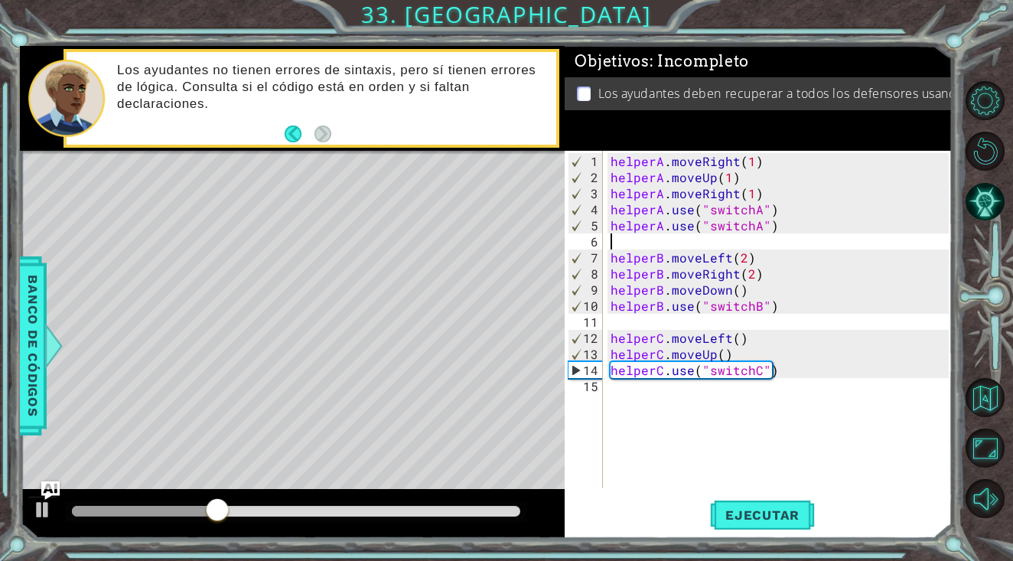
click at [793, 232] on div "helperA . moveRight ( 1 ) helperA . moveUp ( 1 ) helperA . moveRight ( 1 ) help…" at bounding box center [782, 338] width 348 height 370
click at [790, 232] on div "helperA . moveRight ( 1 ) helperA . moveUp ( 1 ) helperA . moveRight ( 1 ) help…" at bounding box center [782, 338] width 348 height 370
click at [783, 231] on div "helperA . moveRight ( 1 ) helperA . moveUp ( 1 ) helperA . moveRight ( 1 ) help…" at bounding box center [782, 338] width 348 height 370
click at [765, 226] on div "helperA . moveRight ( 1 ) helperA . moveUp ( 1 ) helperA . moveRight ( 1 ) help…" at bounding box center [782, 338] width 348 height 370
click at [774, 227] on div "helperA . moveRight ( 1 ) helperA . moveUp ( 1 ) helperA . moveRight ( 1 ) help…" at bounding box center [782, 338] width 348 height 370
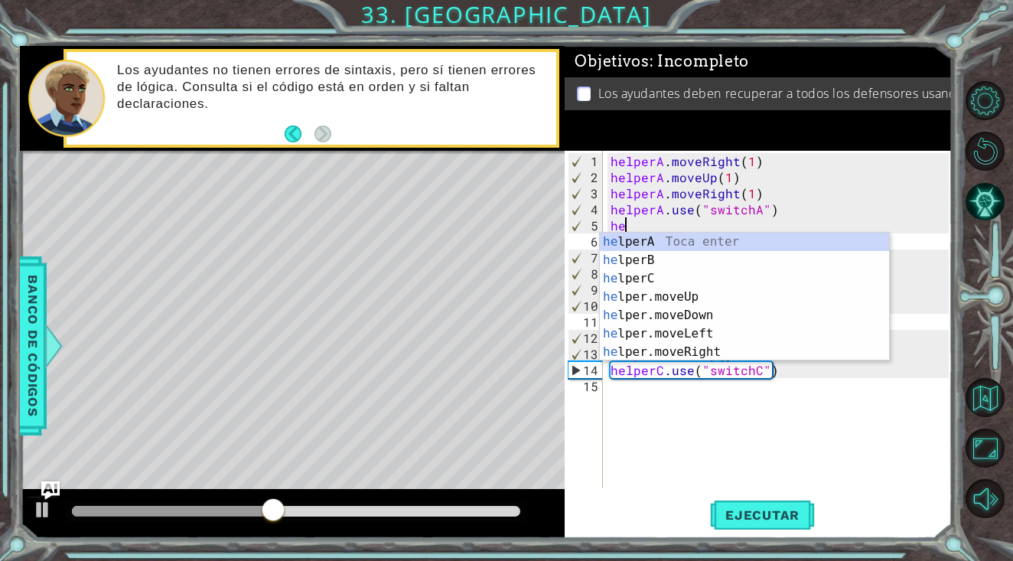
type textarea "h"
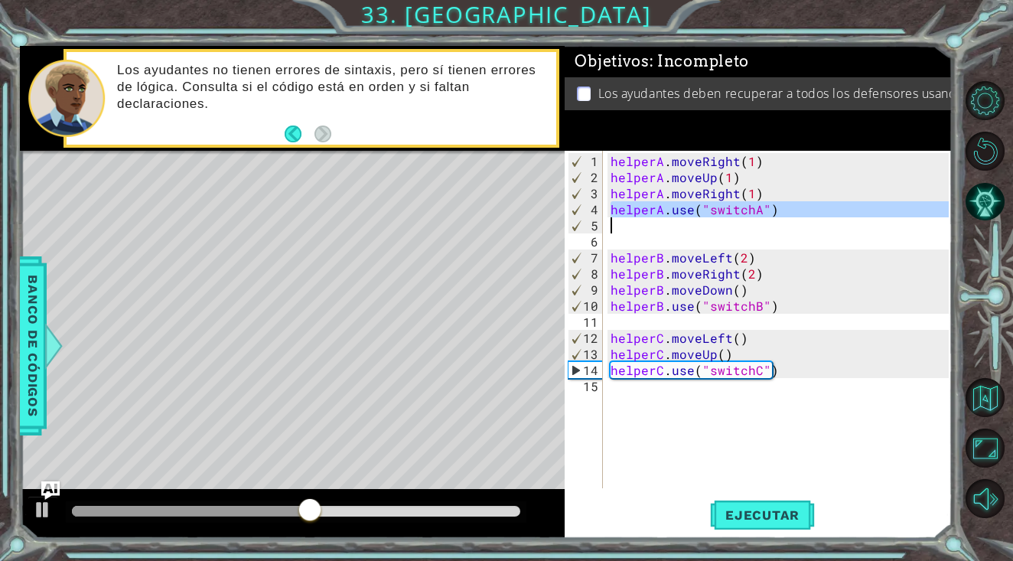
drag, startPoint x: 611, startPoint y: 210, endPoint x: 774, endPoint y: 215, distance: 162.3
click at [774, 215] on div "helperA . moveRight ( 1 ) helperA . moveUp ( 1 ) helperA . moveRight ( 1 ) help…" at bounding box center [782, 338] width 348 height 370
type textarea "helperA.use("switchA")"
paste textarea "Code Area"
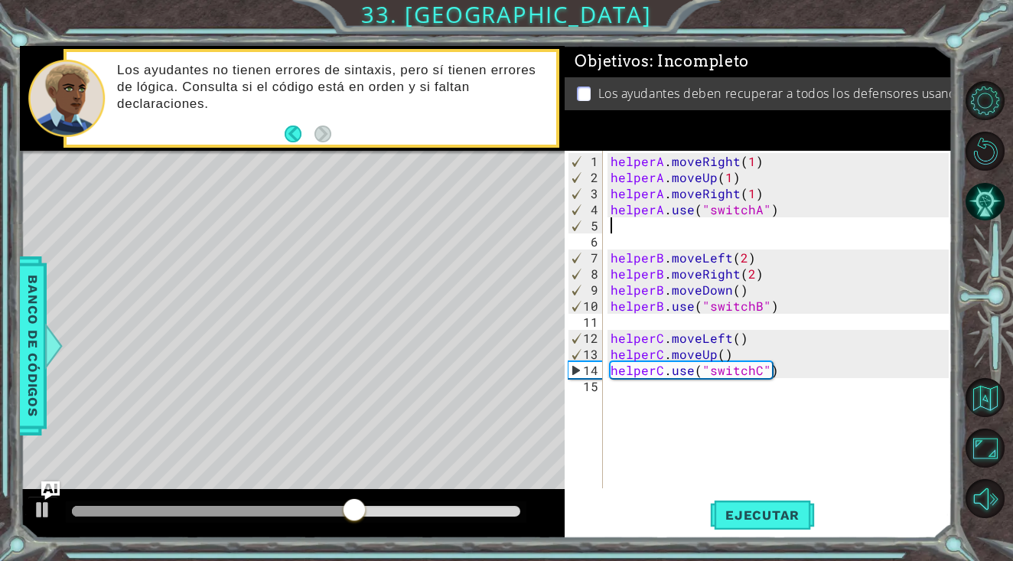
click at [657, 227] on div "helperA . moveRight ( 1 ) helperA . moveUp ( 1 ) helperA . moveRight ( 1 ) help…" at bounding box center [782, 338] width 348 height 370
paste textarea "helperA.use("switchA")"
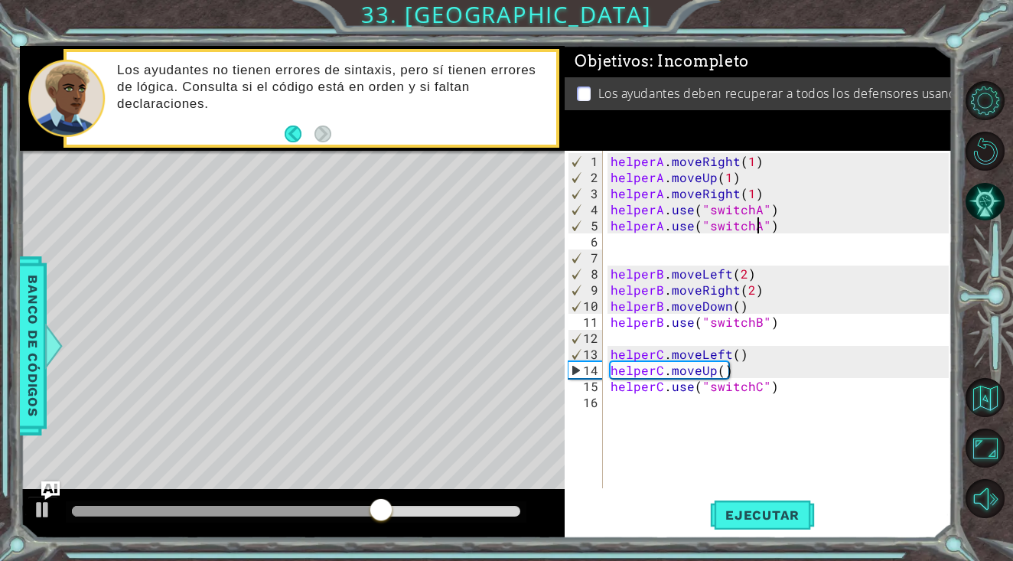
click at [758, 229] on div "helperA . moveRight ( 1 ) helperA . moveUp ( 1 ) helperA . moveRight ( 1 ) help…" at bounding box center [782, 338] width 348 height 370
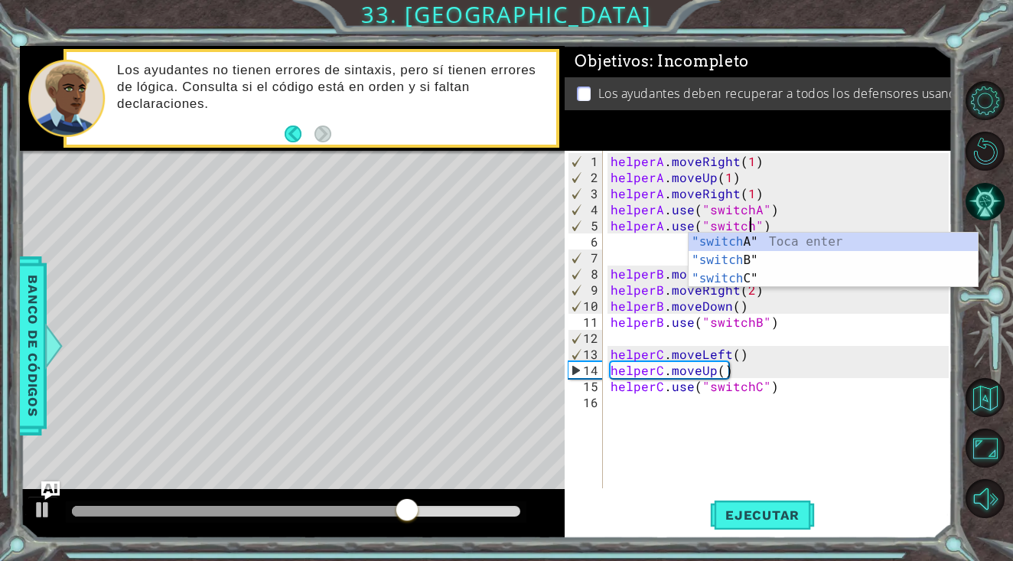
scroll to position [0, 9]
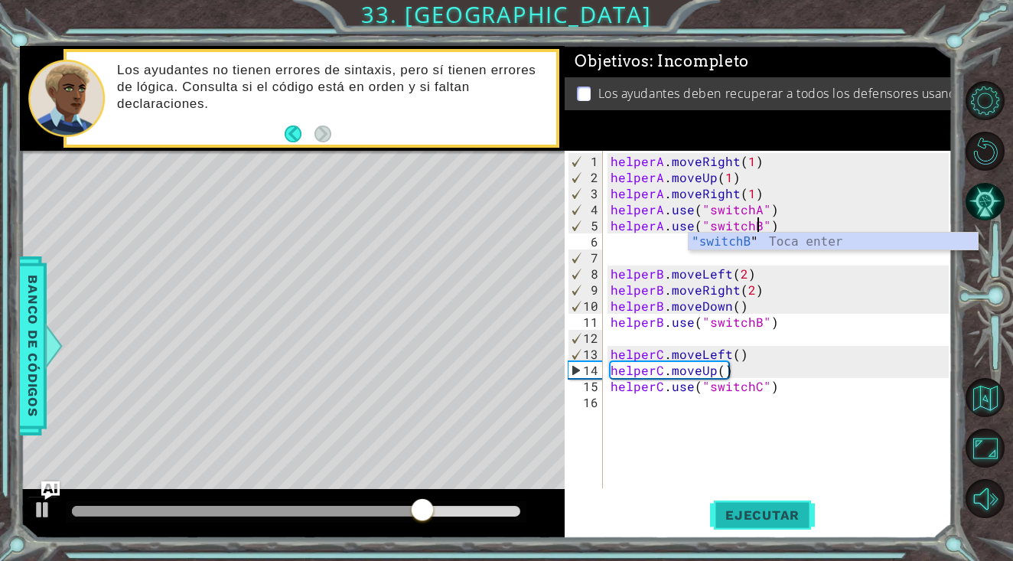
click at [741, 514] on span "Ejecutar" at bounding box center [762, 514] width 105 height 15
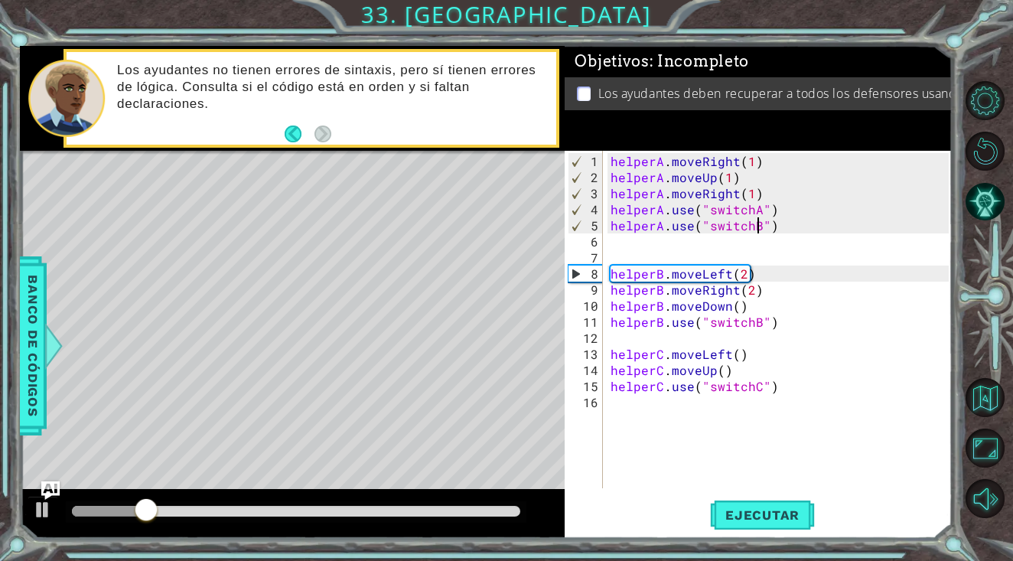
click at [790, 230] on div "helperA . moveRight ( 1 ) helperA . moveUp ( 1 ) helperA . moveRight ( 1 ) help…" at bounding box center [782, 338] width 348 height 370
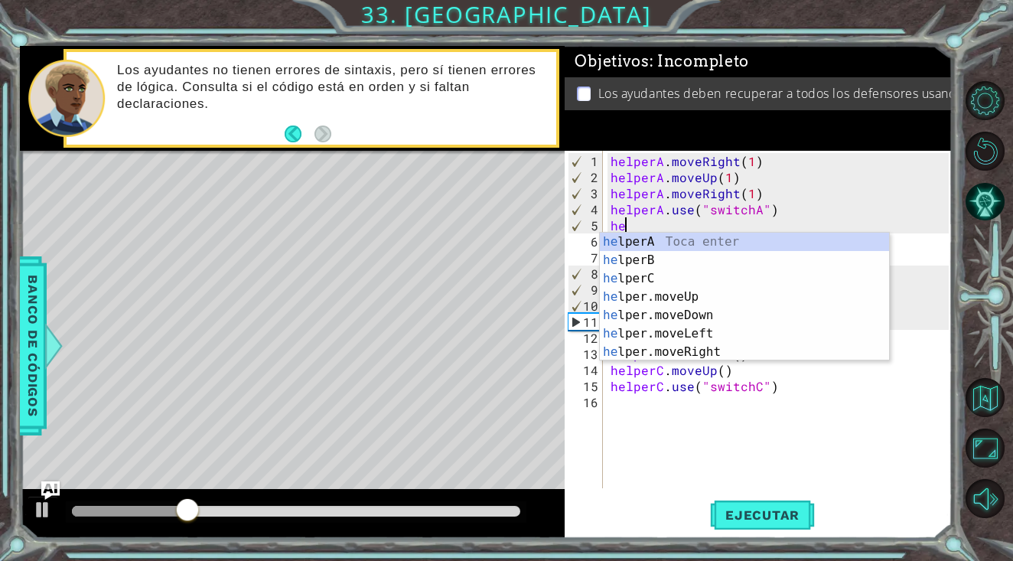
scroll to position [0, 0]
type textarea "h"
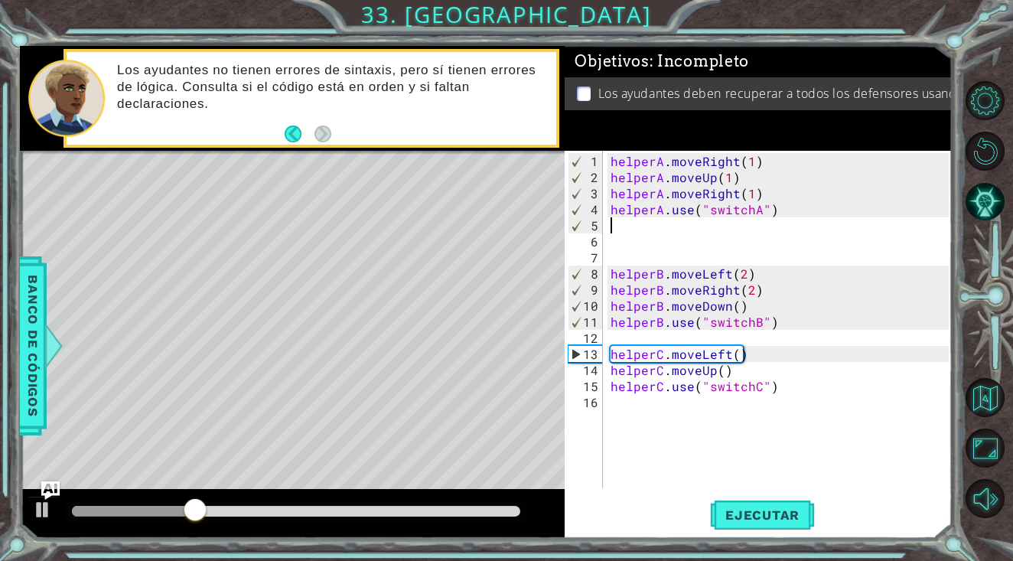
type textarea "helperA.use("switchA")"
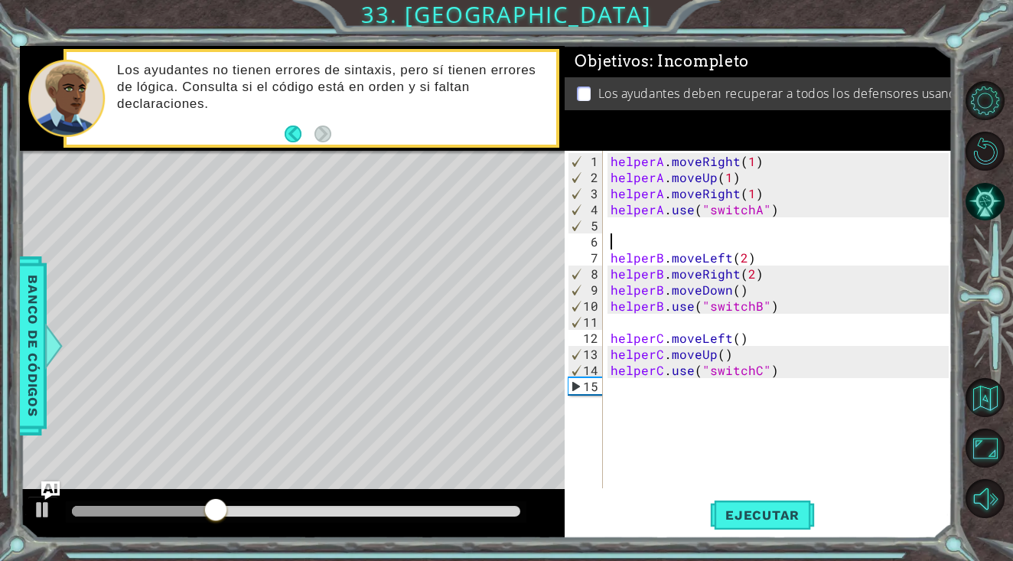
click at [705, 234] on div "helperA . moveRight ( 1 ) helperA . moveUp ( 1 ) helperA . moveRight ( 1 ) help…" at bounding box center [782, 338] width 348 height 370
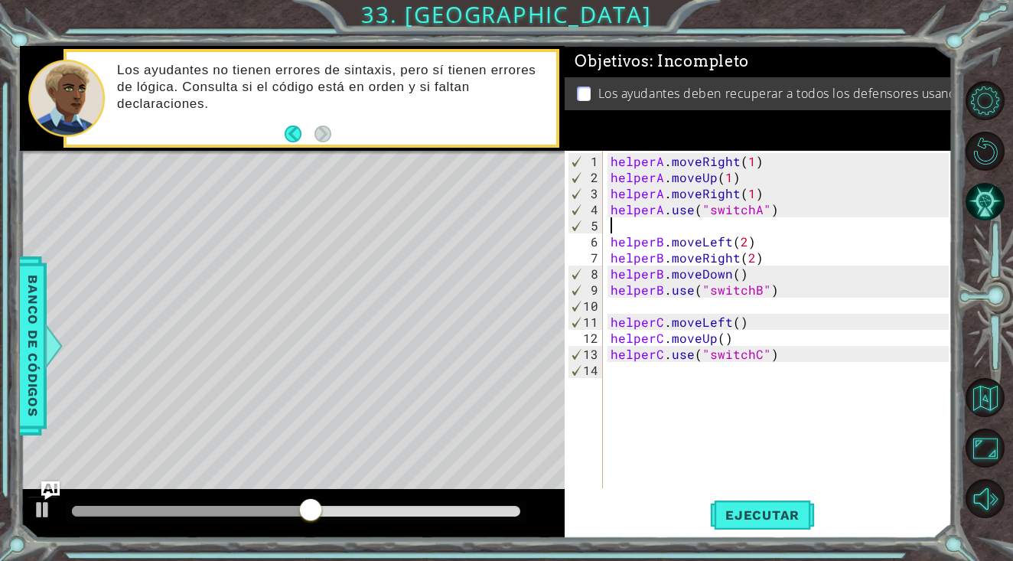
click at [732, 259] on div "helperA . moveRight ( 1 ) helperA . moveUp ( 1 ) helperA . moveRight ( 1 ) help…" at bounding box center [782, 338] width 348 height 370
click at [745, 259] on div "helperA . moveRight ( 1 ) helperA . moveUp ( 1 ) helperA . moveRight ( 1 ) help…" at bounding box center [782, 338] width 348 height 370
click at [745, 275] on div "helperA . moveRight ( 1 ) helperA . moveUp ( 1 ) helperA . moveRight ( 1 ) help…" at bounding box center [782, 338] width 348 height 370
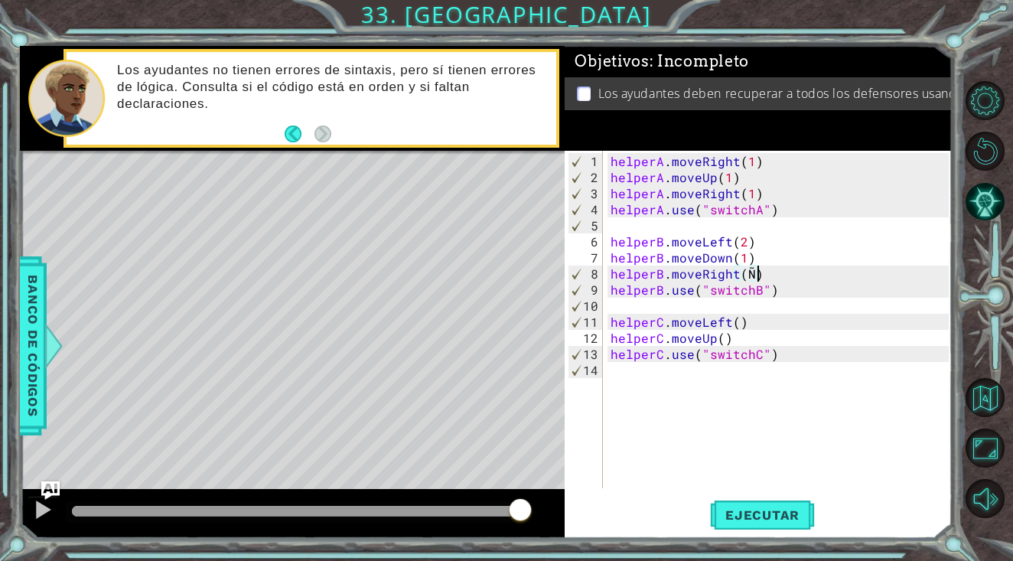
click at [751, 275] on div "helperA . moveRight ( 1 ) helperA . moveUp ( 1 ) helperA . moveRight ( 1 ) help…" at bounding box center [782, 338] width 348 height 370
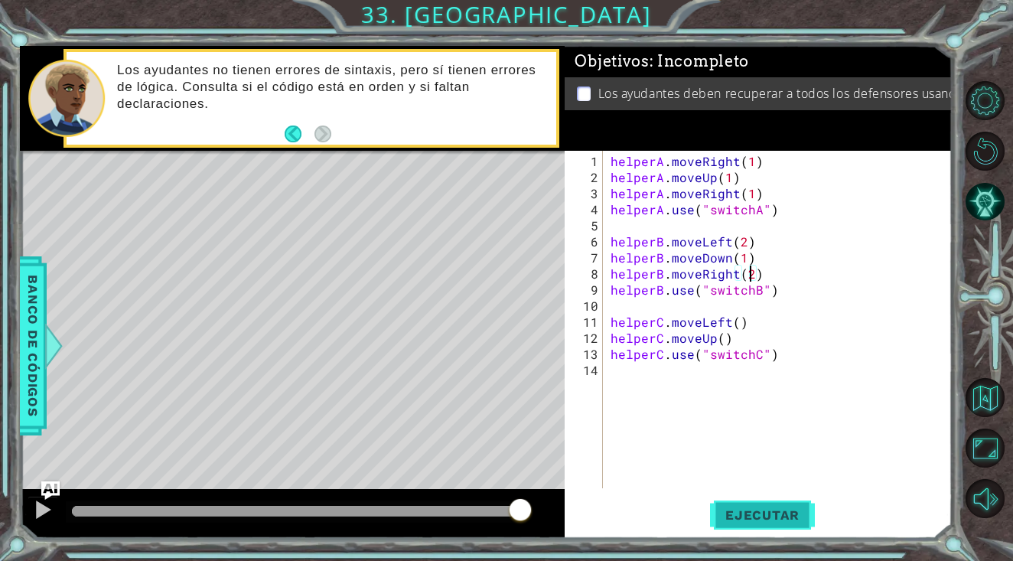
click at [735, 516] on span "Ejecutar" at bounding box center [762, 514] width 105 height 15
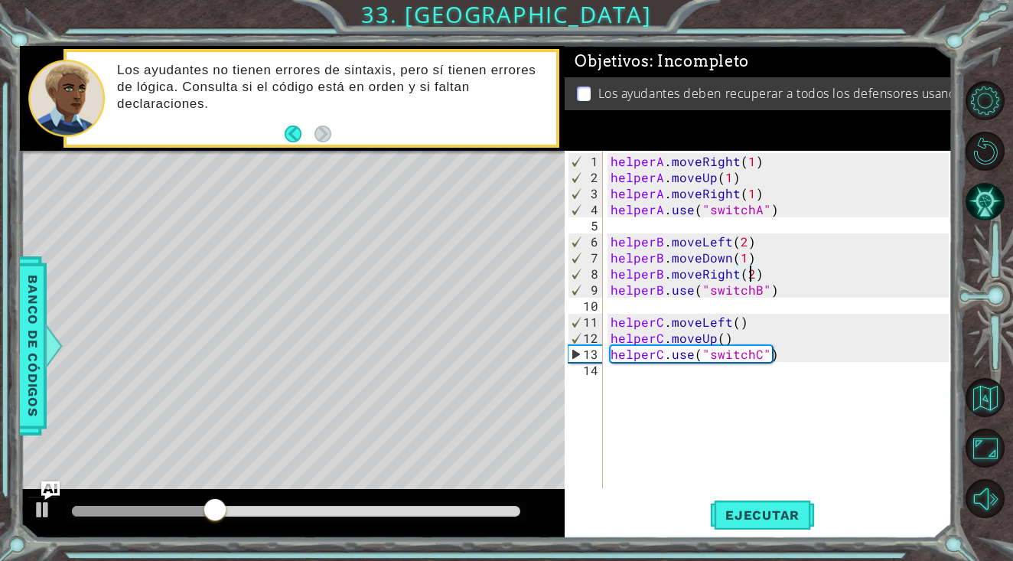
click at [741, 327] on div "helperA . moveRight ( 1 ) helperA . moveUp ( 1 ) helperA . moveRight ( 1 ) help…" at bounding box center [782, 338] width 348 height 370
click at [738, 323] on div "helperA . moveRight ( 1 ) helperA . moveUp ( 1 ) helperA . moveRight ( 1 ) help…" at bounding box center [782, 338] width 348 height 370
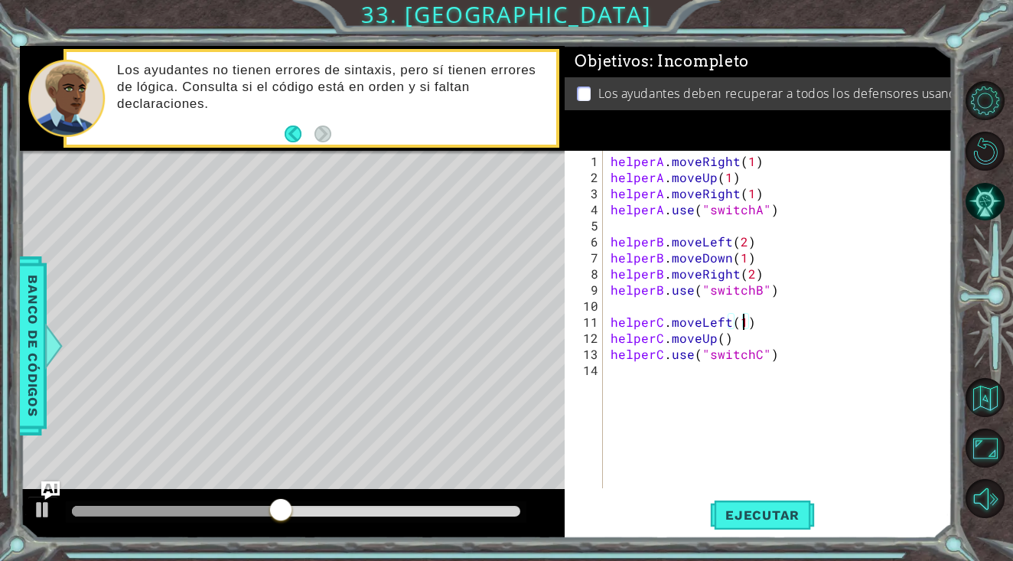
scroll to position [0, 8]
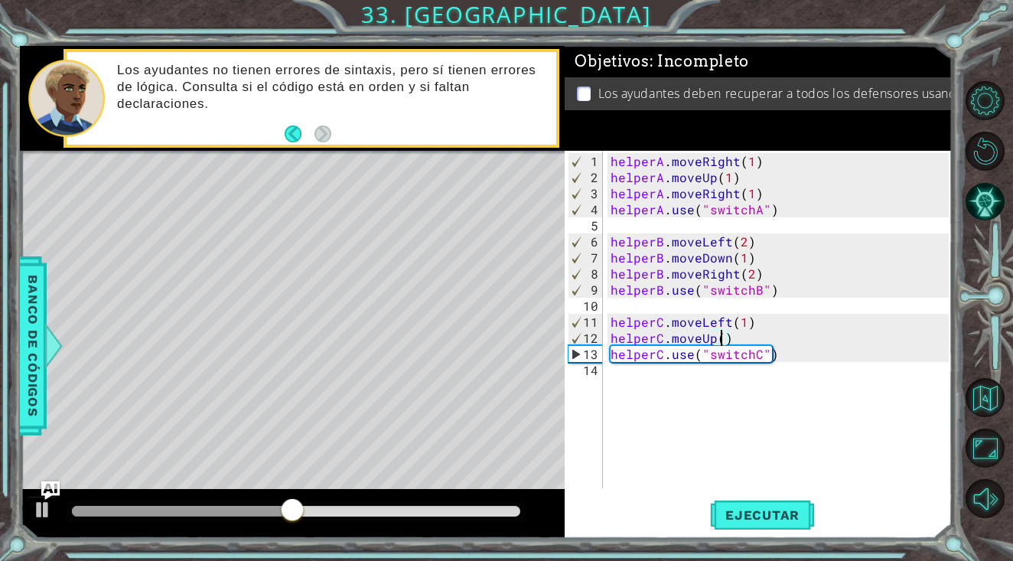
click at [718, 337] on div "helperA . moveRight ( 1 ) helperA . moveUp ( 1 ) helperA . moveRight ( 1 ) help…" at bounding box center [782, 338] width 348 height 370
click at [611, 351] on div "helperA . moveRight ( 1 ) helperA . moveUp ( 1 ) helperA . moveRight ( 1 ) help…" at bounding box center [782, 338] width 348 height 370
type textarea "helperC.use("switchC")"
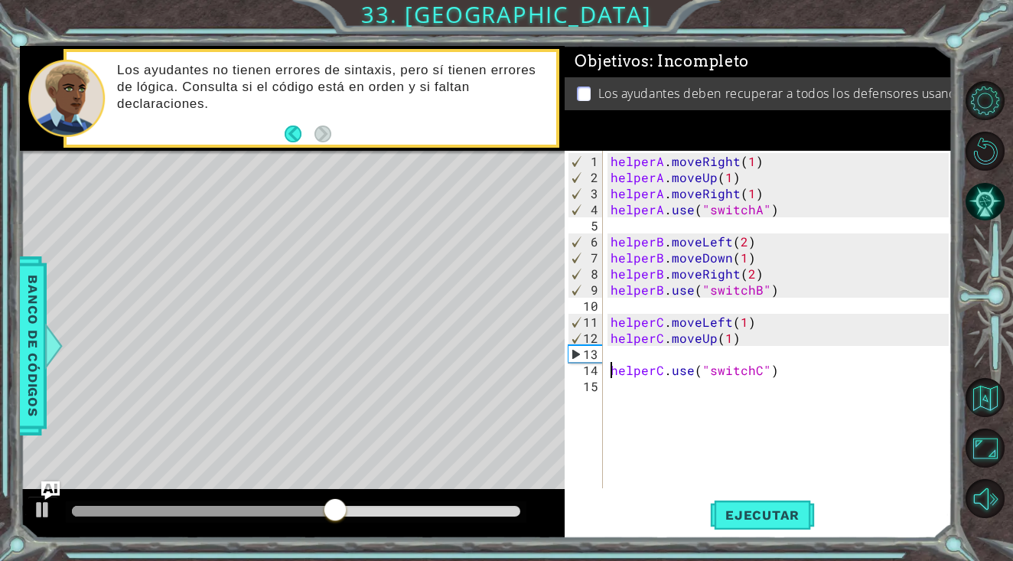
click at [616, 357] on div "helperA . moveRight ( 1 ) helperA . moveUp ( 1 ) helperA . moveRight ( 1 ) help…" at bounding box center [782, 338] width 348 height 370
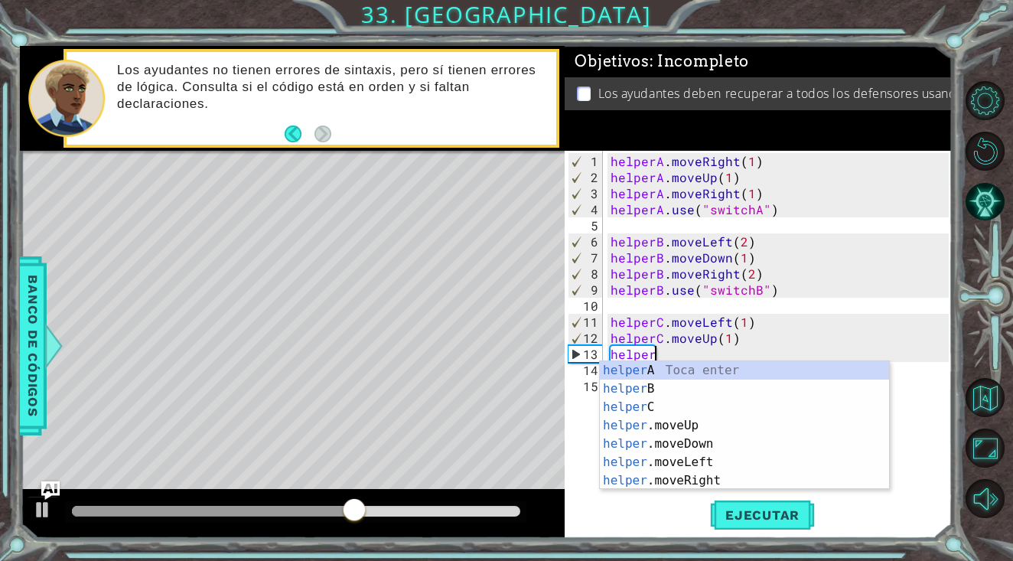
scroll to position [0, 2]
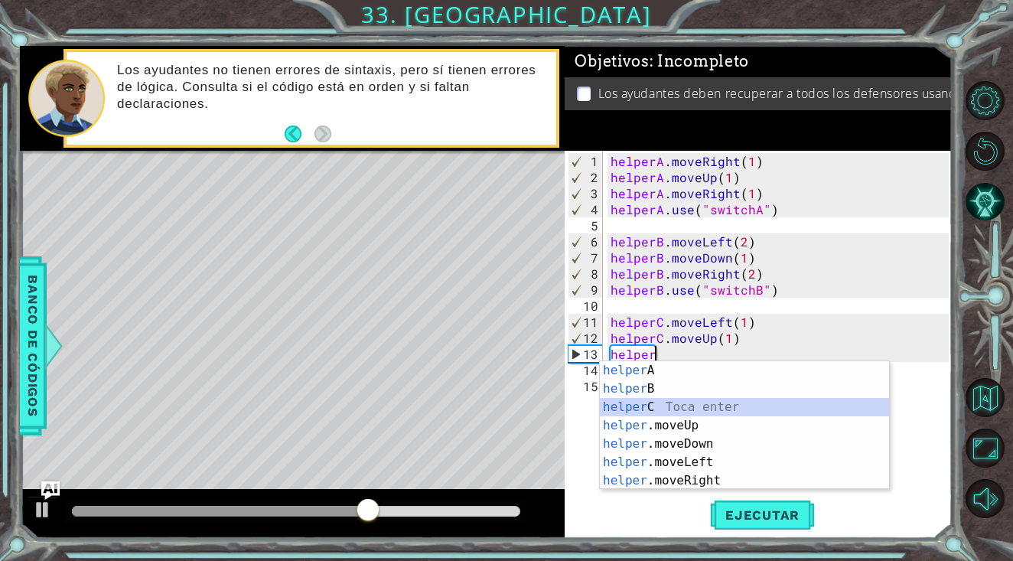
click at [637, 402] on div "helper A Toca enter helper B Toca enter helper C Toca enter helper .moveUp Toca…" at bounding box center [744, 443] width 289 height 165
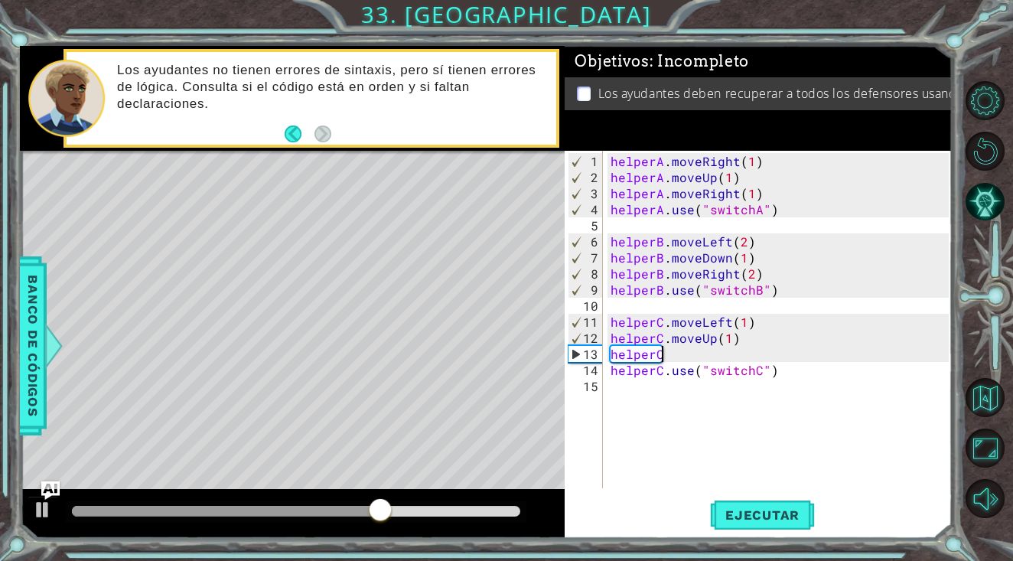
click at [674, 356] on div "helperA . moveRight ( 1 ) helperA . moveUp ( 1 ) helperA . moveRight ( 1 ) help…" at bounding box center [782, 338] width 348 height 370
click at [741, 356] on div "helperA . moveRight ( 1 ) helperA . moveUp ( 1 ) helperA . moveRight ( 1 ) help…" at bounding box center [782, 338] width 348 height 370
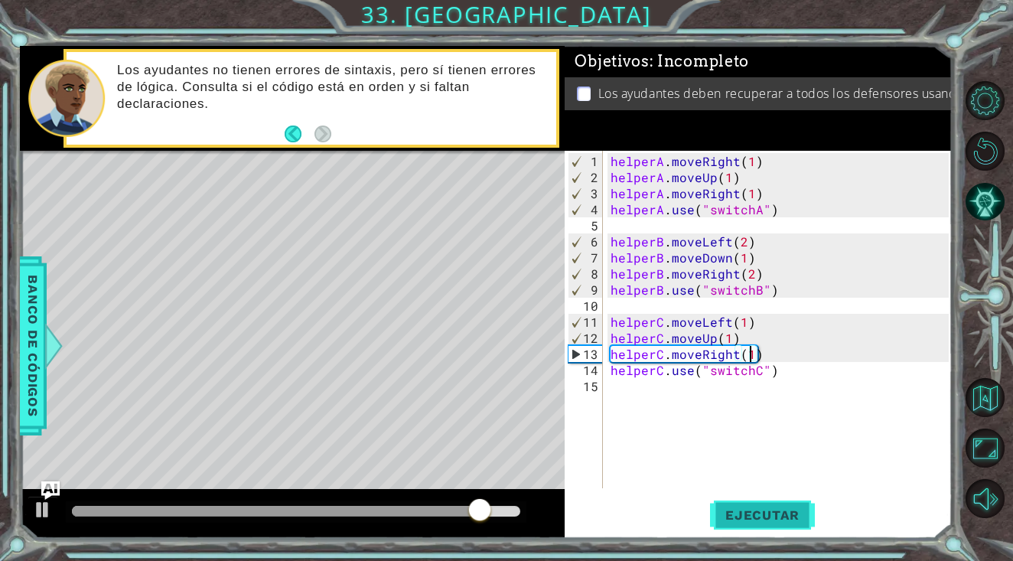
type textarea "helperC.moveRight(1)"
click at [775, 506] on button "Ejecutar" at bounding box center [762, 515] width 105 height 39
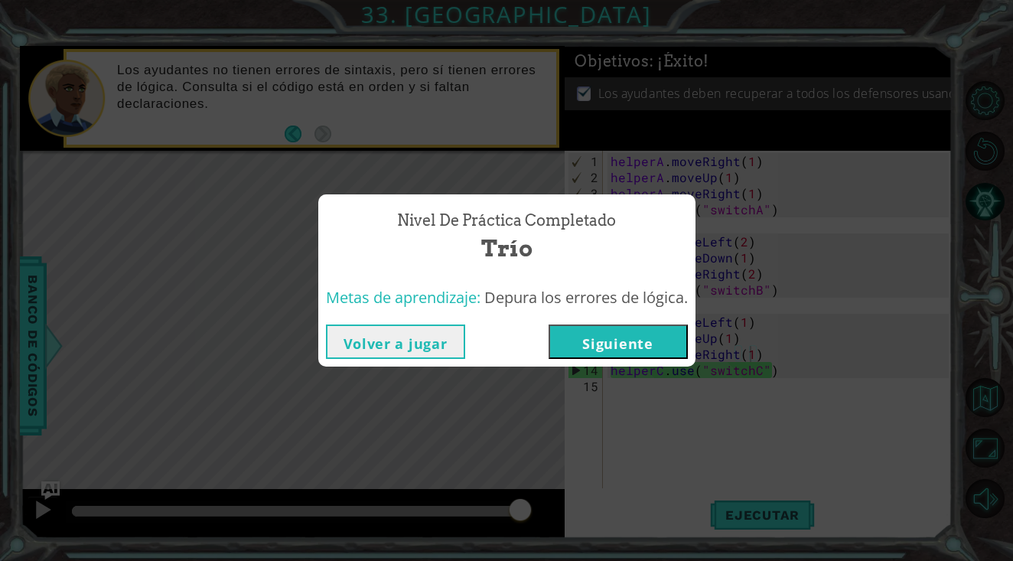
click at [425, 336] on button "Volver a jugar" at bounding box center [395, 341] width 139 height 34
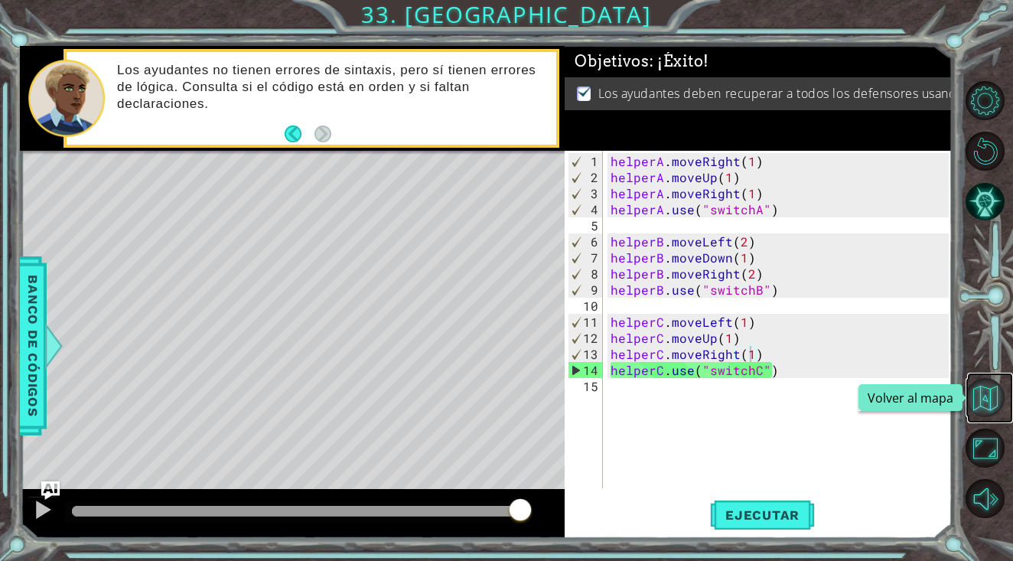
click at [997, 397] on button "Volver al mapa" at bounding box center [985, 397] width 39 height 39
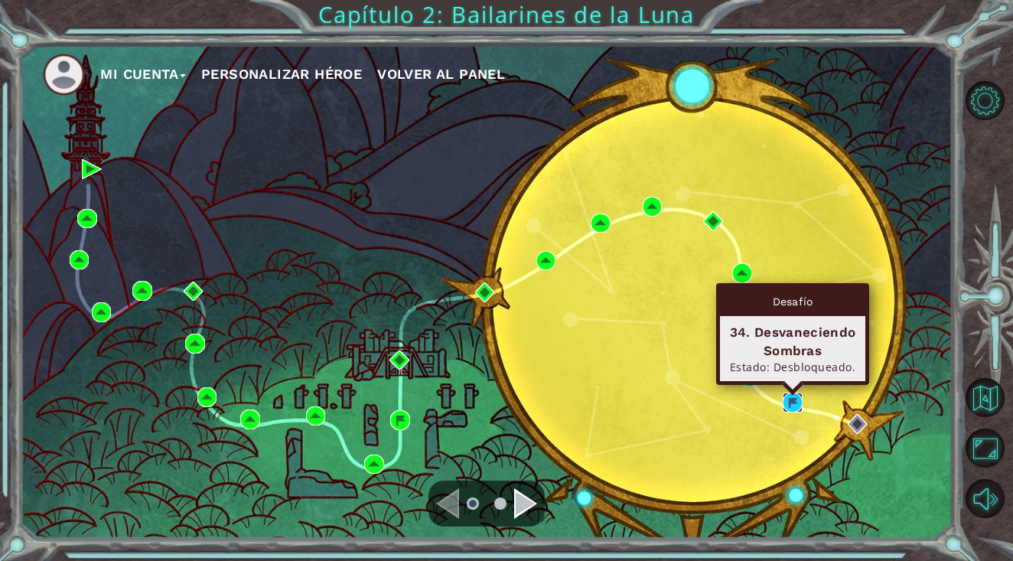
click at [791, 395] on img at bounding box center [793, 403] width 20 height 20
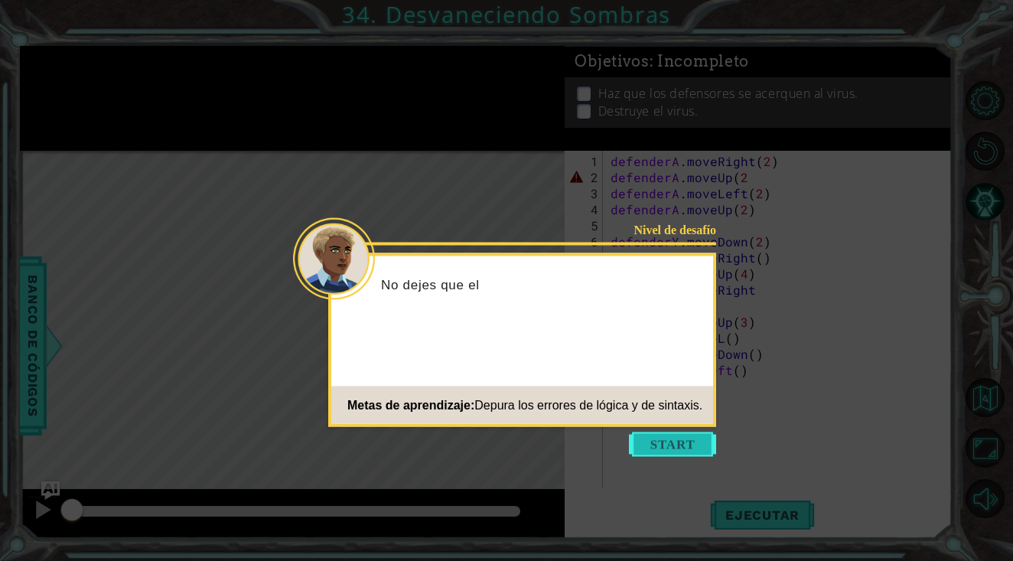
click at [653, 441] on button "Start" at bounding box center [672, 444] width 87 height 24
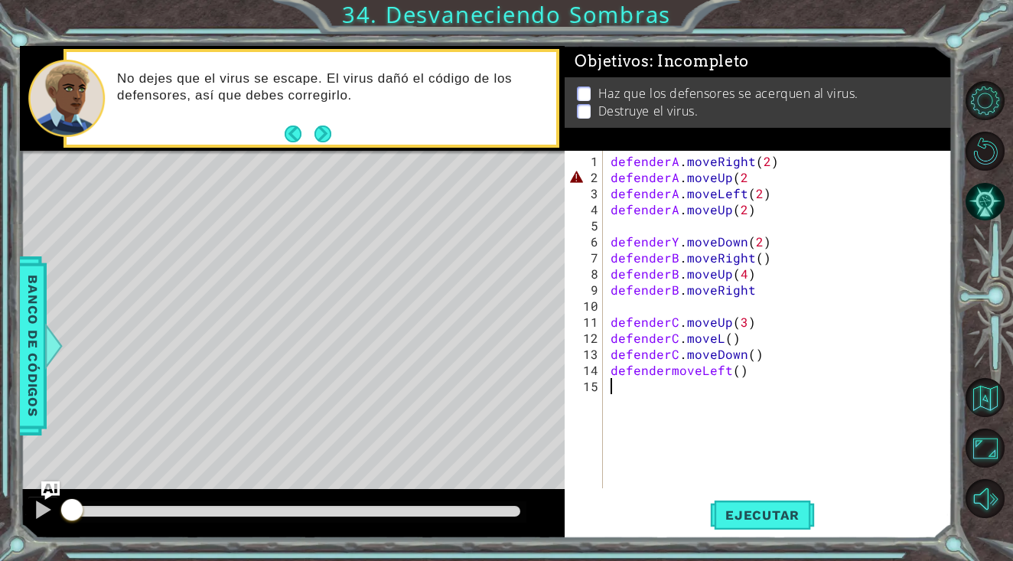
click at [744, 178] on div "defenderA . moveRight ( 2 ) defenderA . moveUp ( 2 defenderA . moveLeft ( 2 ) d…" at bounding box center [782, 338] width 348 height 370
click at [296, 326] on div "Level Map" at bounding box center [373, 376] width 707 height 451
drag, startPoint x: 59, startPoint y: 380, endPoint x: 63, endPoint y: 369, distance: 12.1
click at [58, 380] on div "Level Map" at bounding box center [373, 376] width 707 height 451
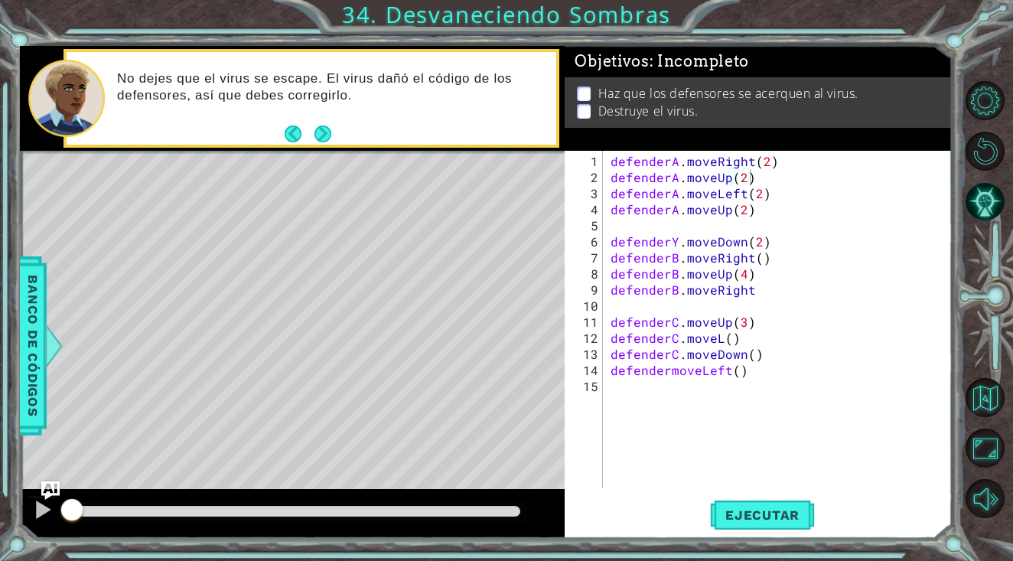
click at [101, 340] on div "Level Map" at bounding box center [373, 376] width 707 height 451
click at [101, 341] on div "Level Map" at bounding box center [373, 376] width 707 height 451
click at [751, 510] on span "Ejecutar" at bounding box center [762, 514] width 105 height 15
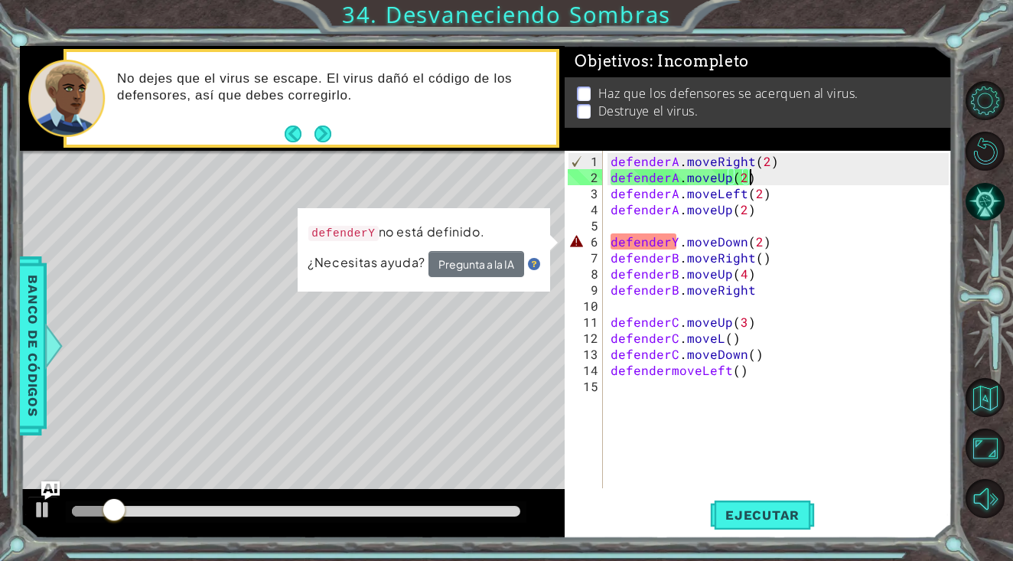
click at [678, 243] on div "defenderA . moveRight ( 2 ) defenderA . moveUp ( 2 ) defenderA . moveLeft ( 2 )…" at bounding box center [782, 338] width 348 height 370
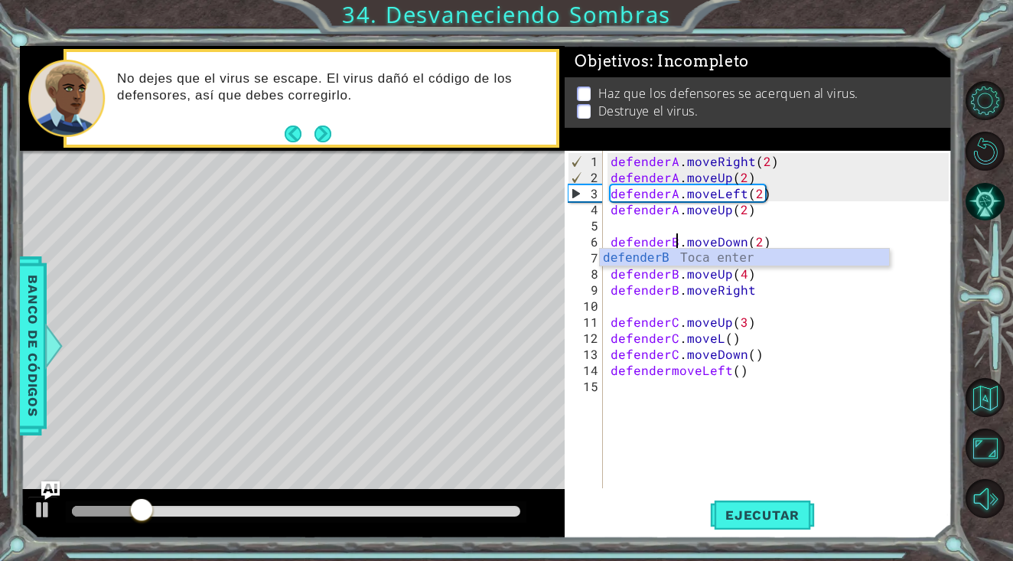
scroll to position [0, 5]
click at [768, 243] on div "defenderA . moveRight ( 2 ) defenderA . moveUp ( 2 ) defenderA . moveLeft ( 2 )…" at bounding box center [782, 338] width 348 height 370
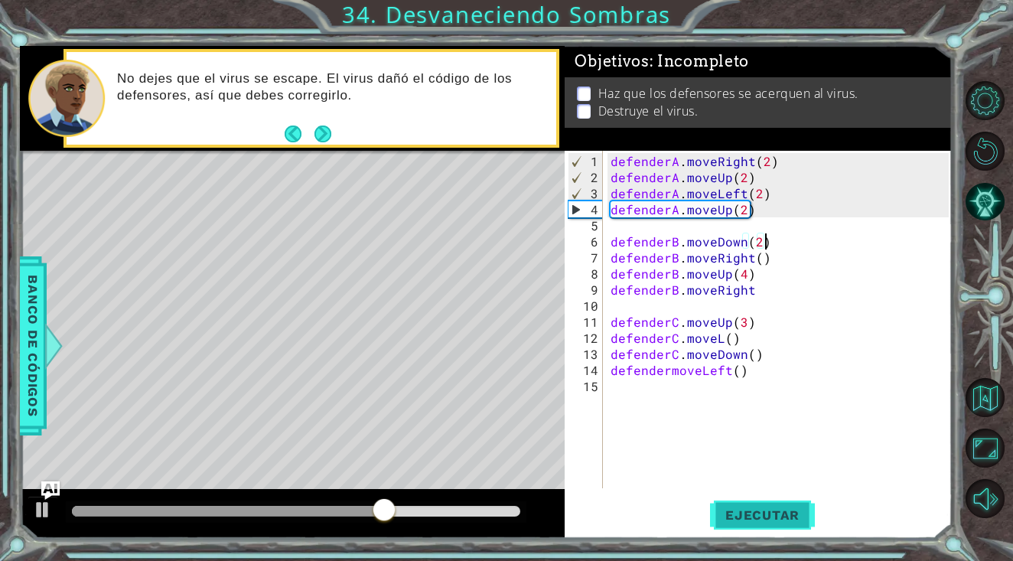
click at [736, 511] on span "Ejecutar" at bounding box center [762, 514] width 105 height 15
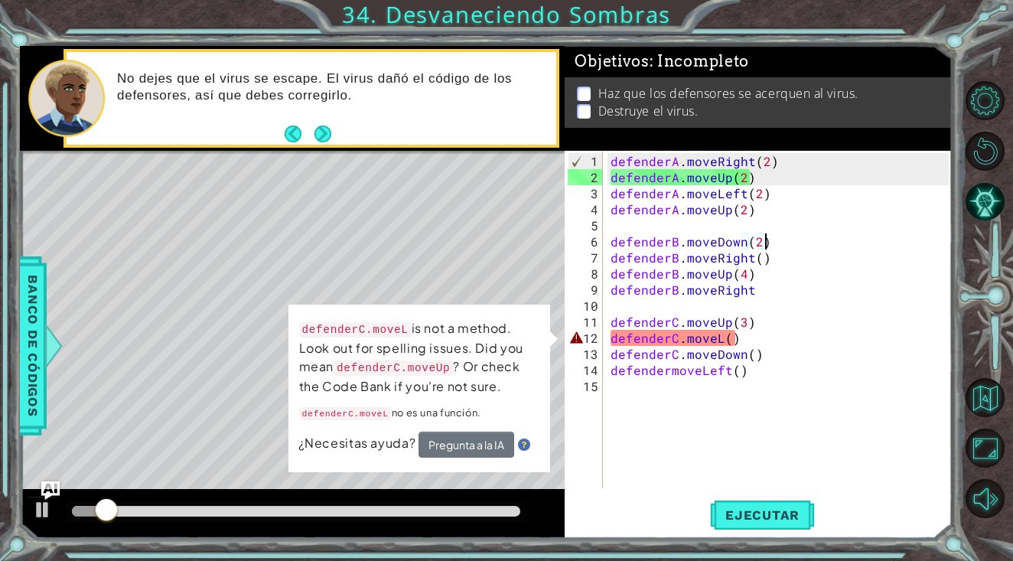
click at [540, 342] on div "defenderC.moveL is not a method. Look out for spelling issues. Did you mean def…" at bounding box center [419, 389] width 262 height 168
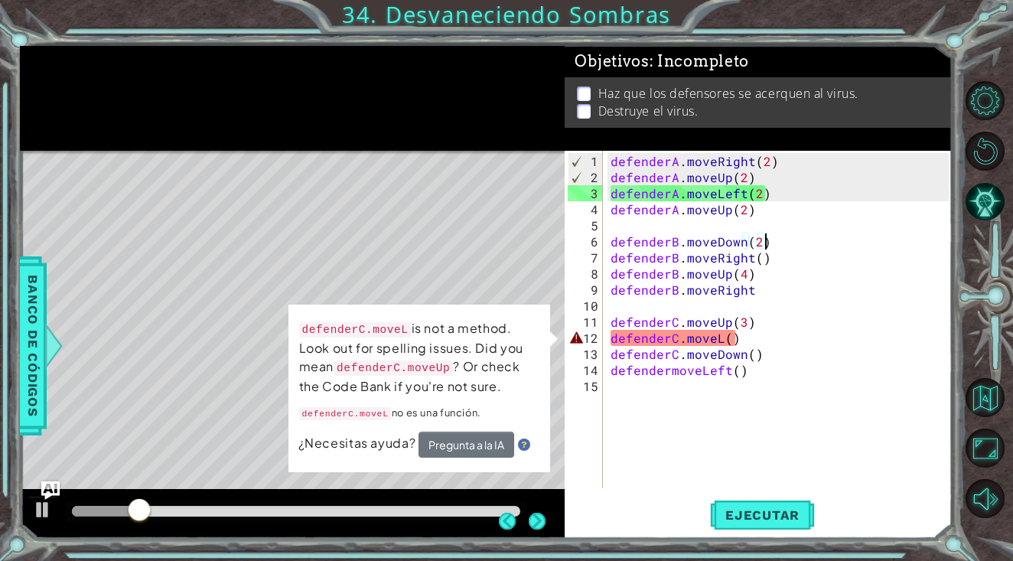
scroll to position [0, 0]
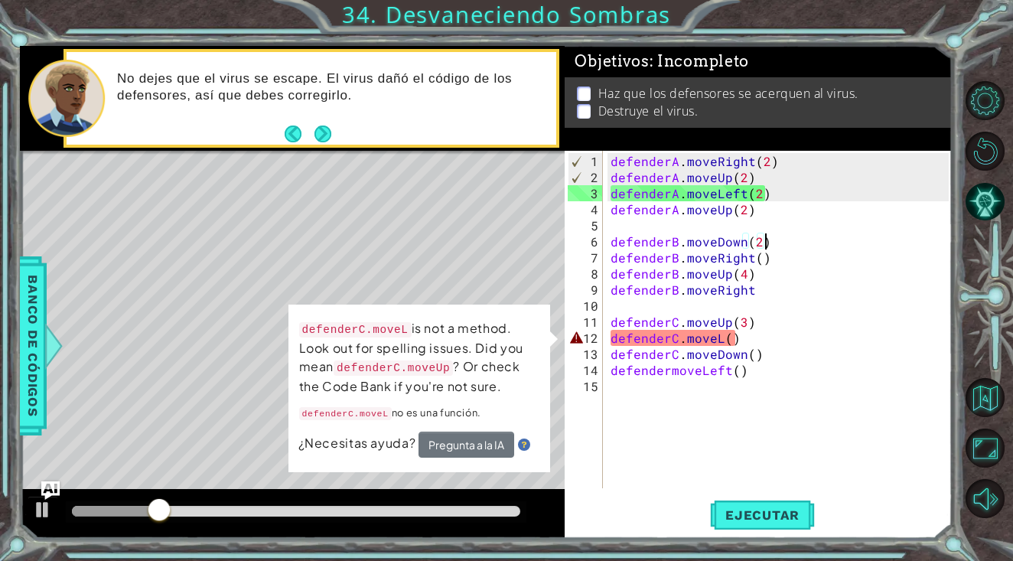
click at [753, 331] on div "defenderA . moveRight ( 2 ) defenderA . moveUp ( 2 ) defenderA . moveLeft ( 2 )…" at bounding box center [782, 338] width 348 height 370
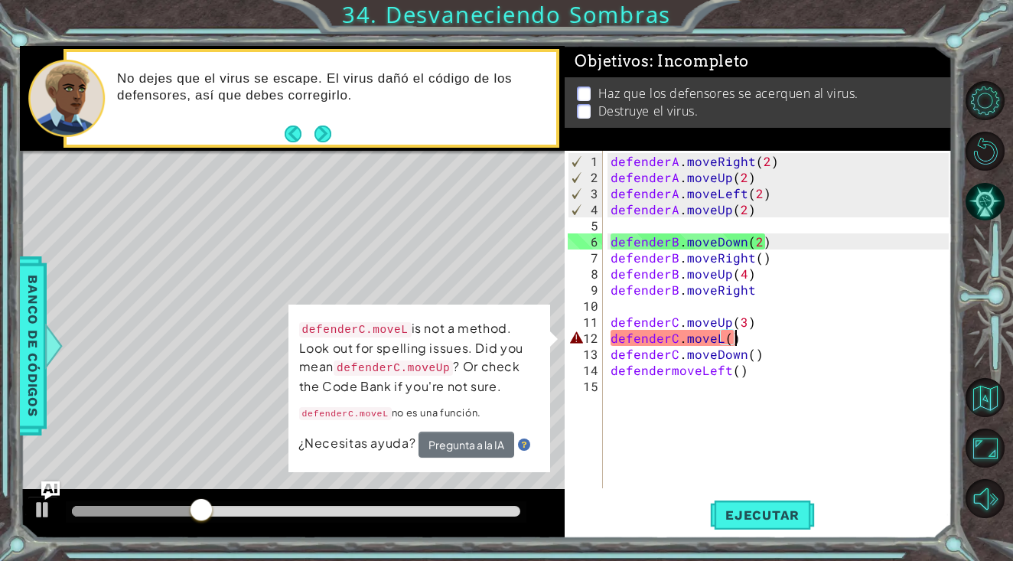
click at [719, 337] on div "defenderA . moveRight ( 2 ) defenderA . moveUp ( 2 ) defenderA . moveLeft ( 2 )…" at bounding box center [782, 338] width 348 height 370
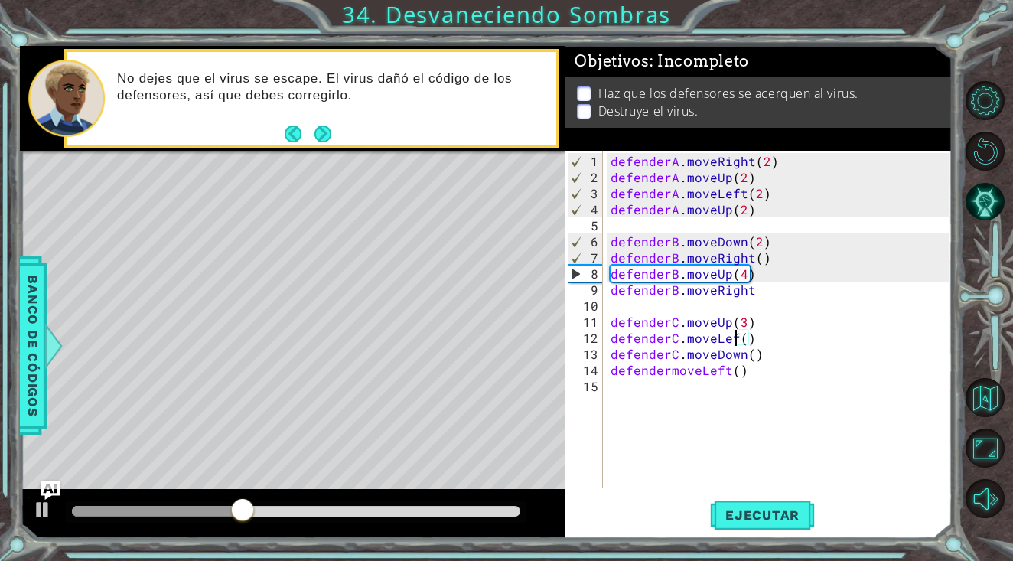
type textarea "defenderC.moveLeft()"
